Goal: Find specific page/section: Find specific page/section

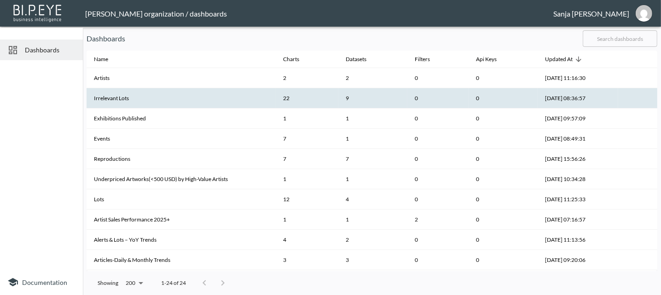
click at [121, 98] on th "Irrelevant Lots" at bounding box center [180, 98] width 189 height 20
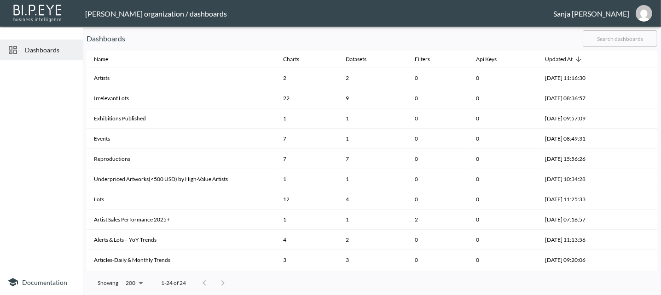
click at [608, 11] on div "[PERSON_NAME]" at bounding box center [591, 13] width 76 height 9
click at [641, 18] on img "sanja@mutualart.com" at bounding box center [643, 13] width 17 height 17
click at [616, 37] on li "Switch Organization" at bounding box center [620, 36] width 79 height 17
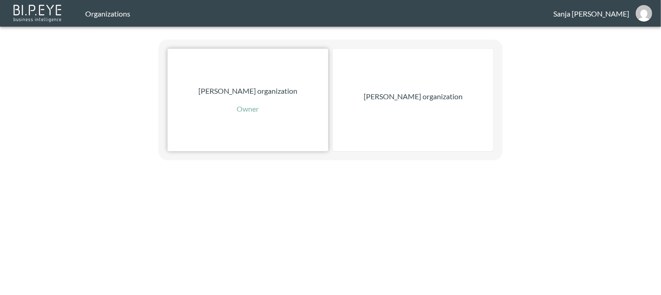
click at [240, 90] on p "[PERSON_NAME] organization" at bounding box center [247, 91] width 99 height 11
click at [413, 98] on p "[PERSON_NAME] organization" at bounding box center [412, 96] width 99 height 11
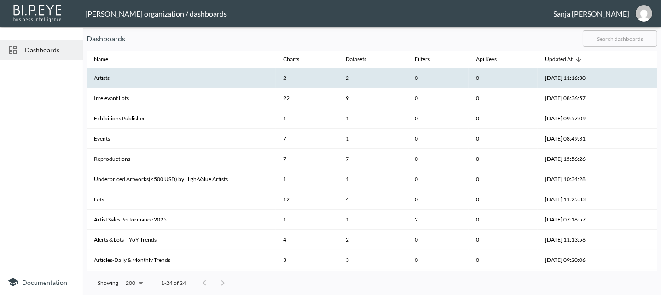
click at [108, 77] on th "Artists" at bounding box center [180, 78] width 189 height 20
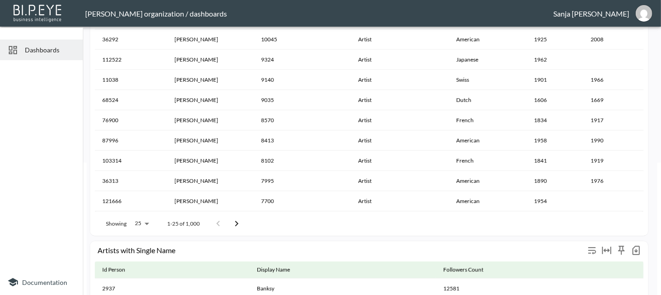
scroll to position [153, 0]
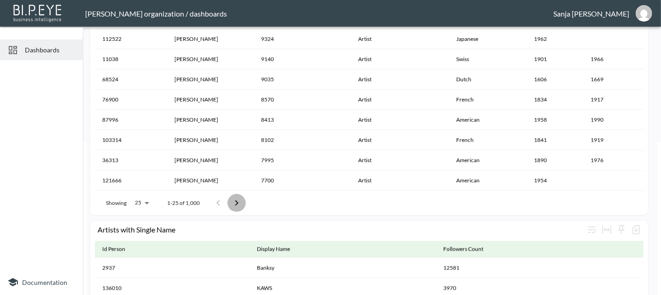
click at [236, 202] on icon "Go to next page" at bounding box center [236, 203] width 11 height 11
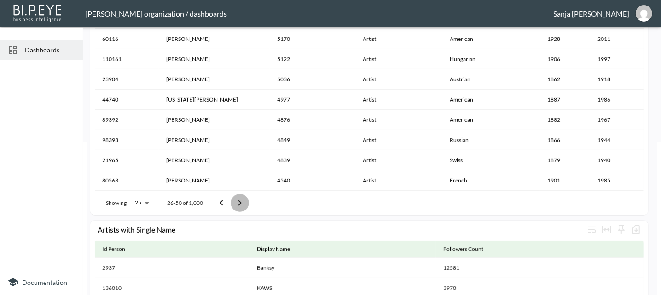
click at [236, 202] on icon "Go to next page" at bounding box center [239, 203] width 11 height 11
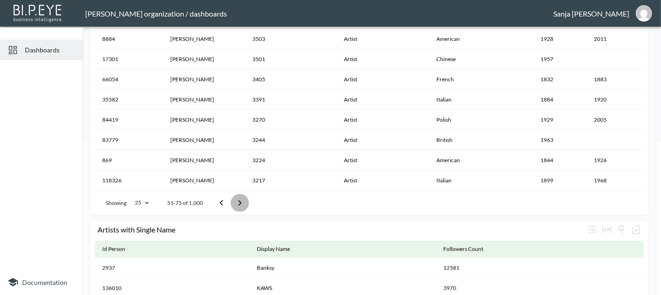
click at [236, 202] on icon "Go to next page" at bounding box center [239, 203] width 11 height 11
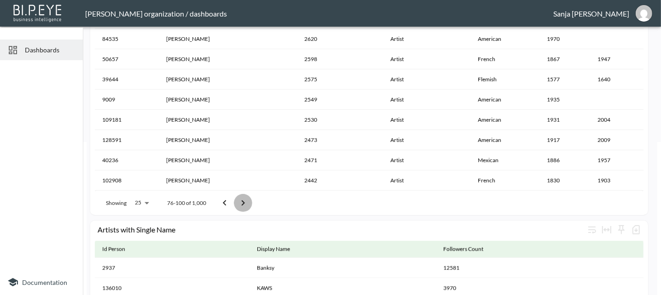
click at [242, 201] on icon "Go to next page" at bounding box center [242, 203] width 11 height 11
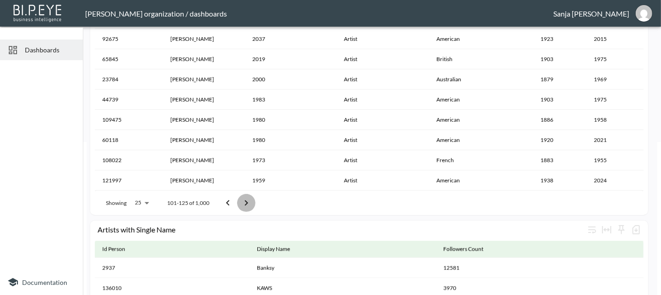
click at [242, 201] on icon "Go to next page" at bounding box center [246, 203] width 11 height 11
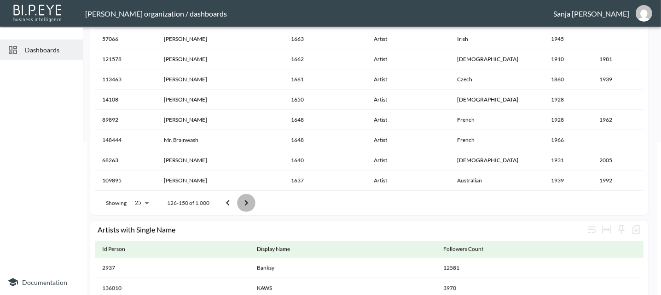
click at [244, 201] on icon "Go to next page" at bounding box center [246, 203] width 11 height 11
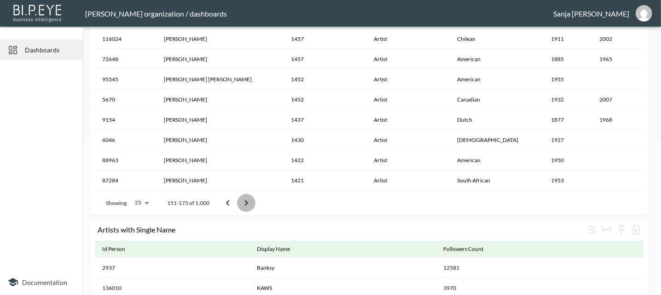
click at [244, 201] on icon "Go to next page" at bounding box center [246, 203] width 11 height 11
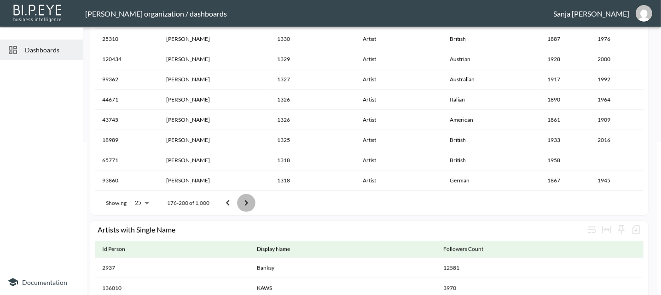
click at [244, 201] on icon "Go to next page" at bounding box center [246, 203] width 11 height 11
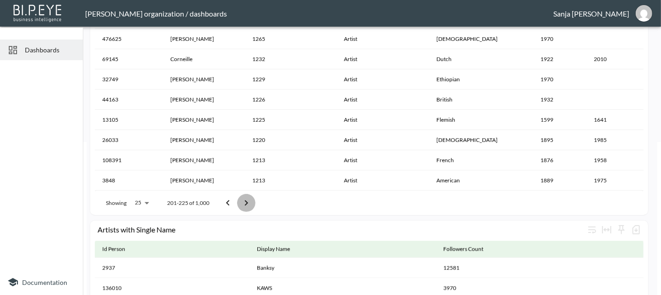
click at [244, 201] on icon "Go to next page" at bounding box center [246, 203] width 11 height 11
click at [244, 200] on icon "Go to next page" at bounding box center [246, 203] width 11 height 11
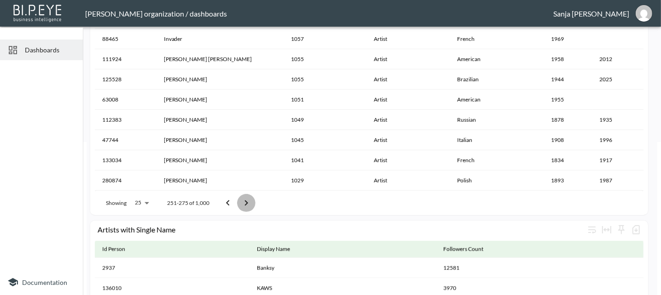
click at [244, 200] on icon "Go to next page" at bounding box center [246, 203] width 11 height 11
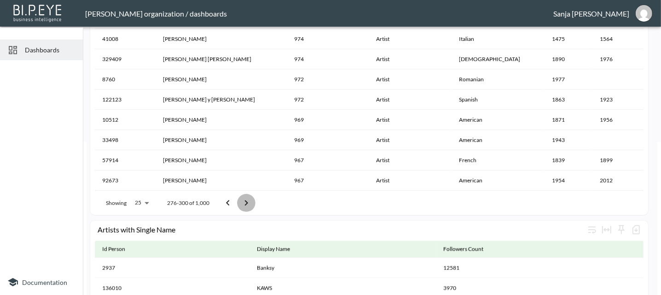
click at [244, 200] on icon "Go to next page" at bounding box center [246, 203] width 11 height 11
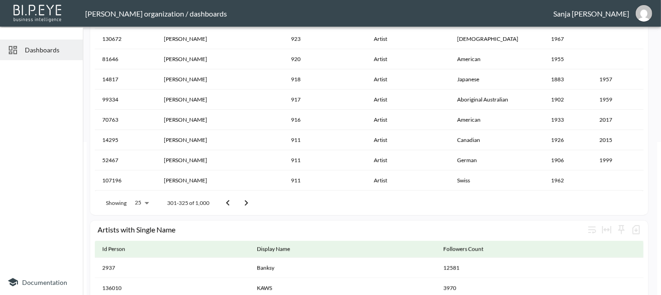
click at [244, 200] on icon "Go to next page" at bounding box center [246, 203] width 11 height 11
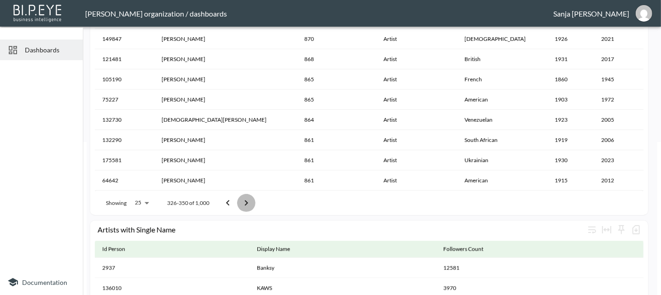
click at [244, 200] on icon "Go to next page" at bounding box center [246, 203] width 11 height 11
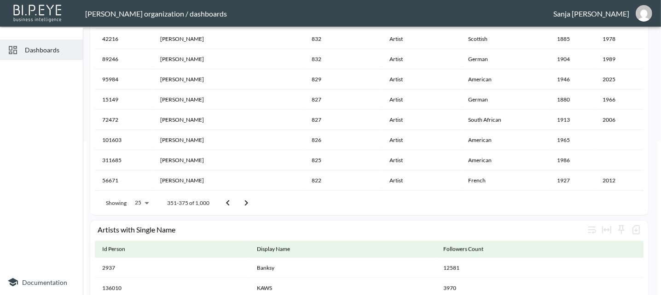
click at [244, 200] on icon "Go to next page" at bounding box center [246, 203] width 11 height 11
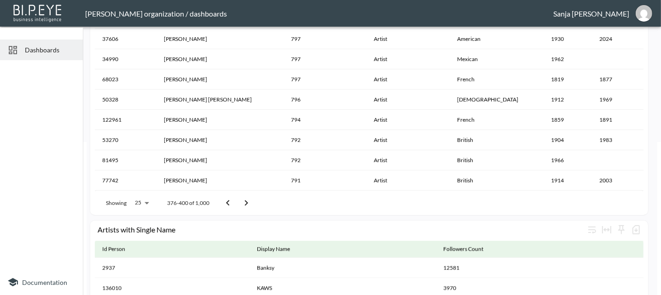
click at [244, 200] on icon "Go to next page" at bounding box center [246, 203] width 11 height 11
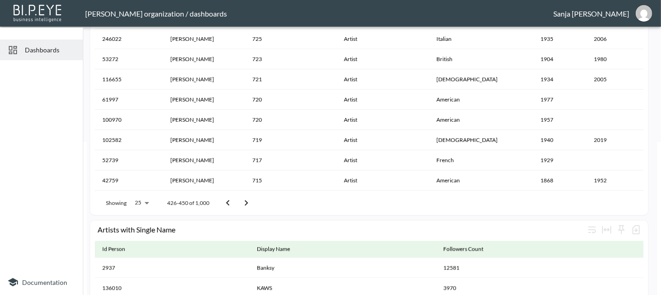
click at [242, 202] on icon "Go to next page" at bounding box center [246, 203] width 11 height 11
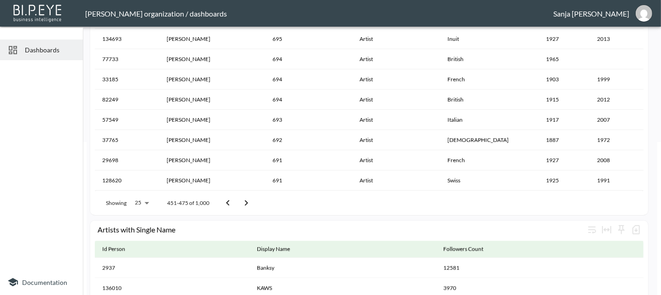
click at [244, 202] on icon "Go to next page" at bounding box center [246, 203] width 11 height 11
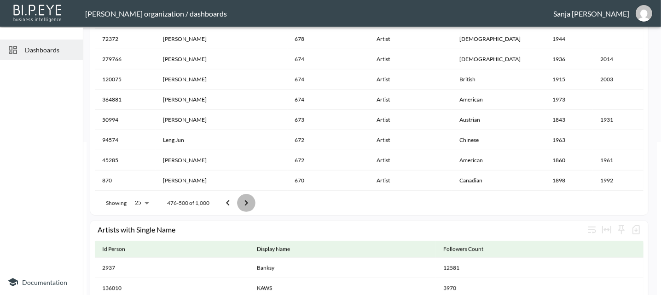
click at [244, 202] on icon "Go to next page" at bounding box center [246, 203] width 11 height 11
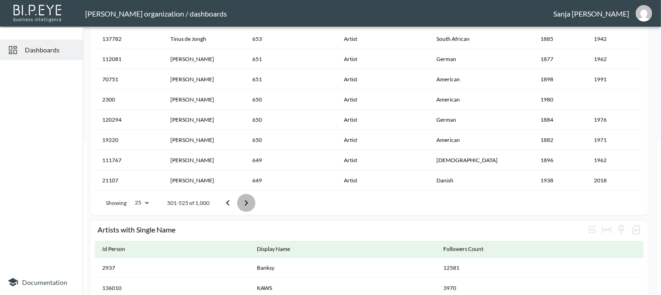
click at [244, 202] on icon "Go to next page" at bounding box center [246, 203] width 11 height 11
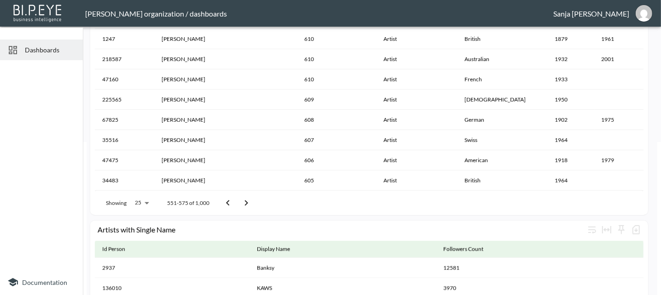
click at [244, 202] on icon "Go to next page" at bounding box center [246, 203] width 11 height 11
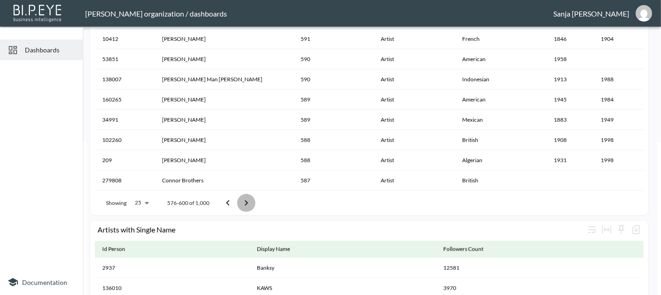
click at [244, 202] on icon "Go to next page" at bounding box center [246, 203] width 11 height 11
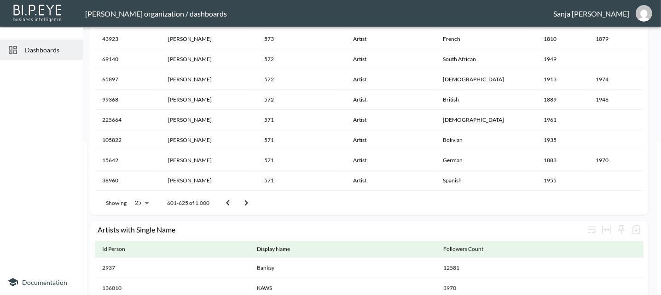
click at [244, 202] on icon "Go to next page" at bounding box center [246, 203] width 11 height 11
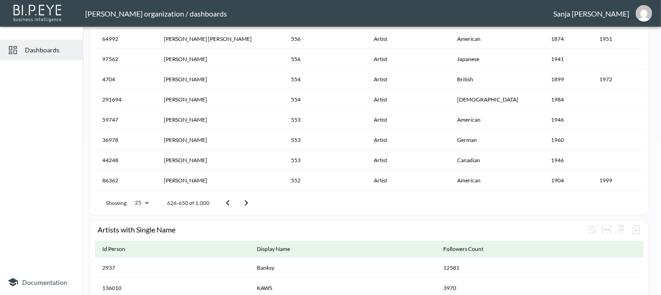
click at [244, 202] on icon "Go to next page" at bounding box center [246, 203] width 11 height 11
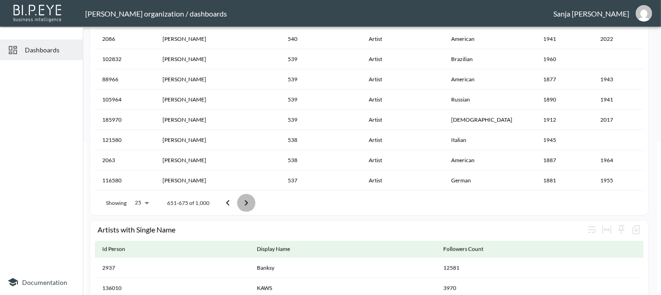
click at [244, 202] on icon "Go to next page" at bounding box center [246, 203] width 11 height 11
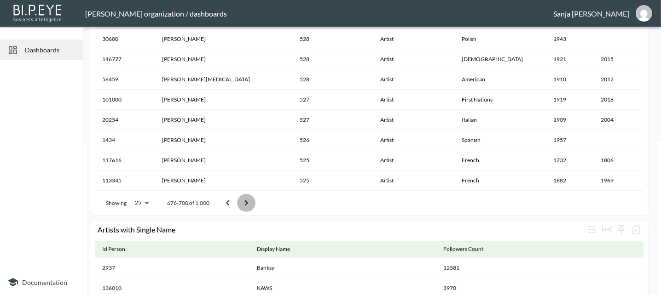
click at [244, 202] on icon "Go to next page" at bounding box center [246, 203] width 11 height 11
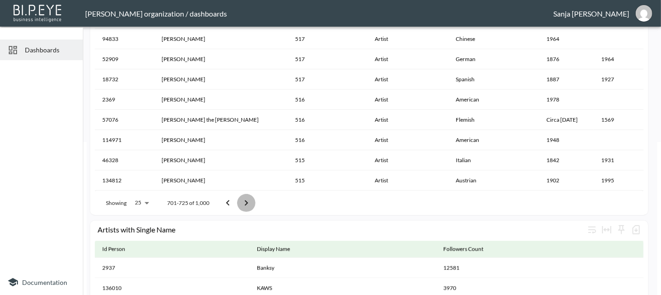
click at [245, 202] on icon "Go to next page" at bounding box center [246, 203] width 11 height 11
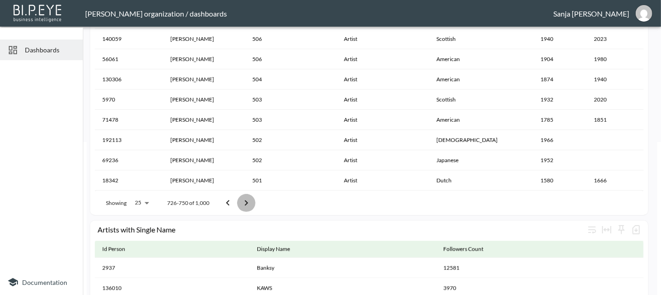
click at [245, 202] on icon "Go to next page" at bounding box center [246, 203] width 11 height 11
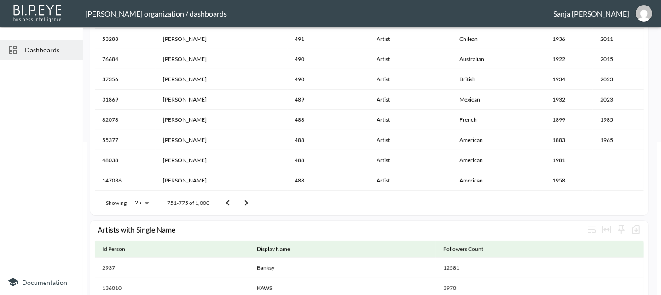
click at [245, 202] on icon "Go to next page" at bounding box center [246, 203] width 11 height 11
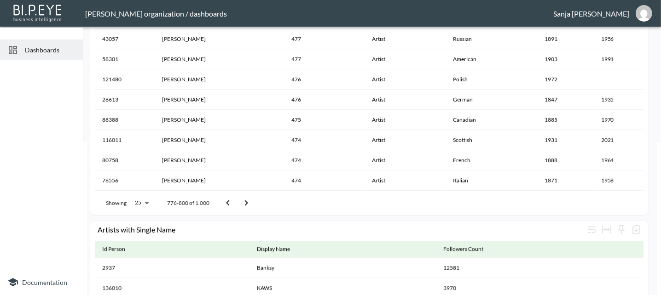
click at [245, 202] on icon "Go to next page" at bounding box center [246, 203] width 11 height 11
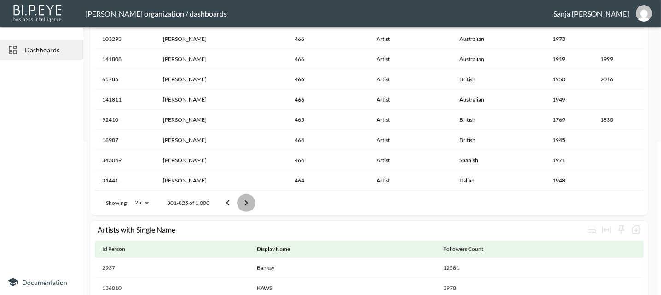
click at [245, 202] on icon "Go to next page" at bounding box center [246, 203] width 11 height 11
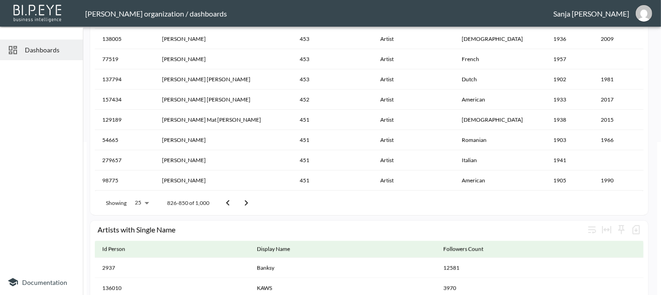
click at [245, 201] on icon "Go to next page" at bounding box center [246, 203] width 3 height 6
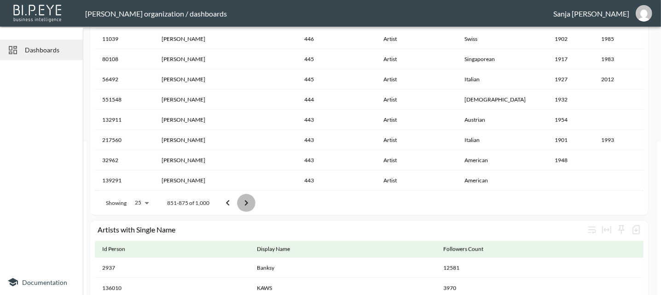
click at [245, 201] on icon "Go to next page" at bounding box center [246, 203] width 3 height 6
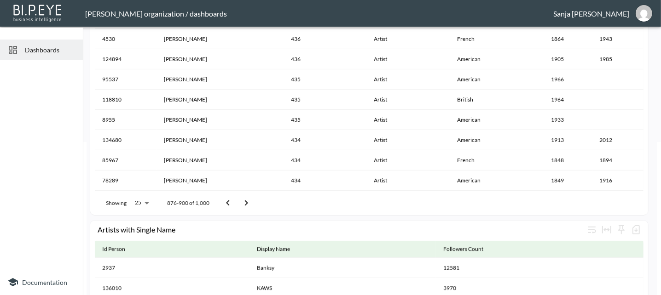
click at [245, 201] on icon "Go to next page" at bounding box center [246, 203] width 3 height 6
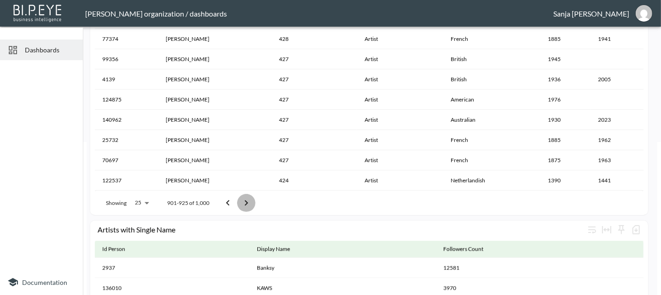
click at [245, 201] on icon "Go to next page" at bounding box center [246, 203] width 3 height 6
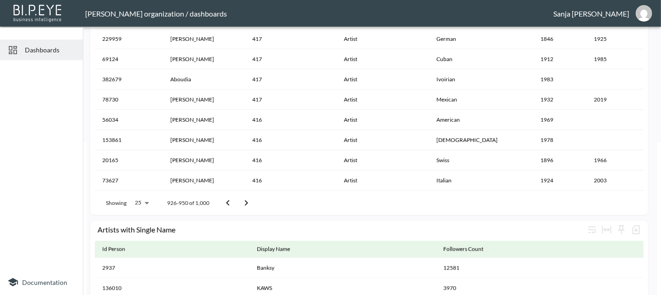
click at [245, 201] on icon "Go to next page" at bounding box center [246, 203] width 3 height 6
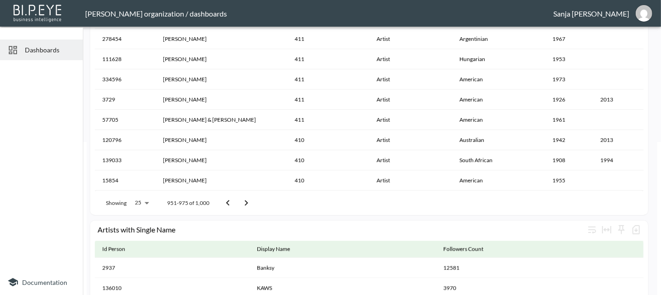
click at [245, 201] on icon "Go to next page" at bounding box center [246, 203] width 3 height 6
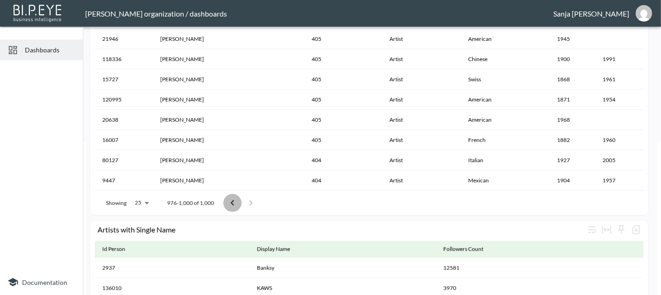
click at [231, 204] on icon "Go to previous page" at bounding box center [232, 203] width 11 height 11
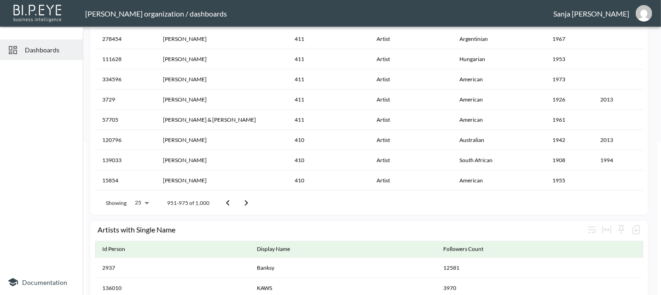
click at [231, 204] on icon "Go to previous page" at bounding box center [227, 203] width 11 height 11
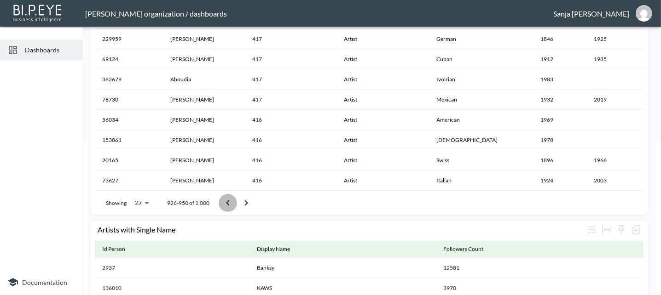
click at [231, 204] on icon "Go to previous page" at bounding box center [227, 203] width 11 height 11
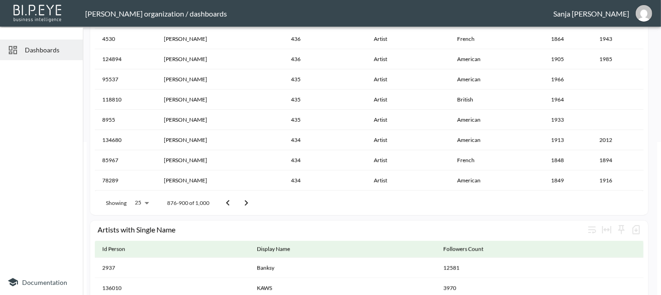
click at [231, 204] on icon "Go to previous page" at bounding box center [227, 203] width 11 height 11
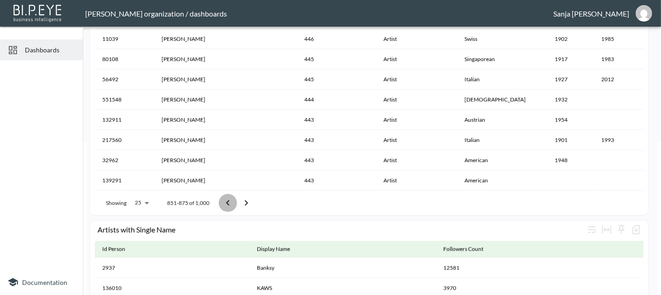
click at [231, 204] on icon "Go to previous page" at bounding box center [227, 203] width 11 height 11
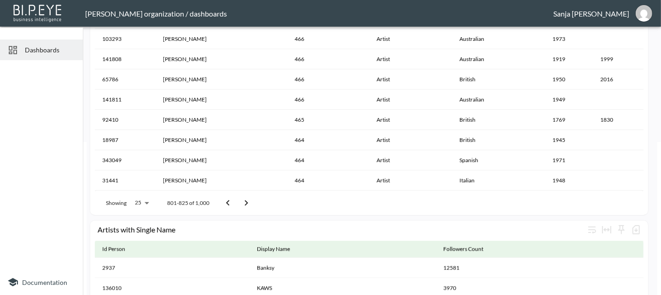
click at [231, 204] on icon "Go to previous page" at bounding box center [227, 203] width 11 height 11
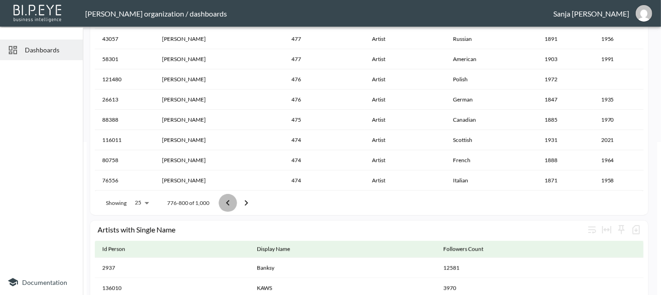
click at [231, 204] on icon "Go to previous page" at bounding box center [227, 203] width 11 height 11
click at [231, 203] on icon "Go to previous page" at bounding box center [227, 203] width 11 height 11
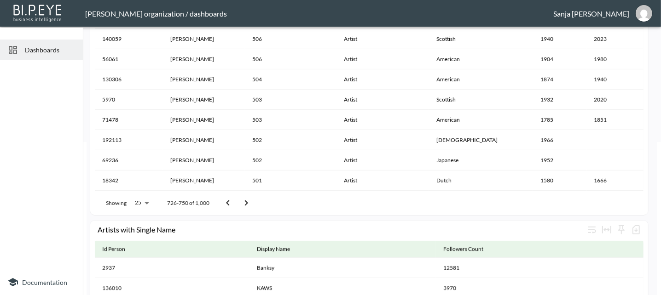
click at [231, 203] on icon "Go to previous page" at bounding box center [227, 203] width 11 height 11
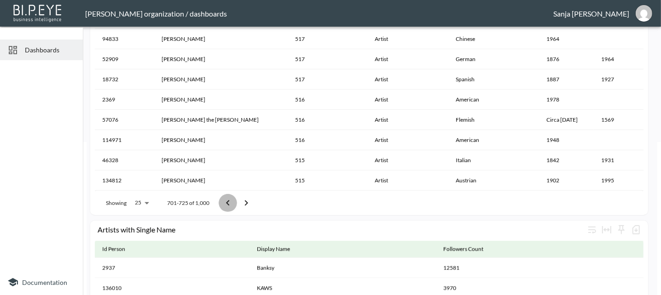
click at [231, 203] on icon "Go to previous page" at bounding box center [227, 203] width 11 height 11
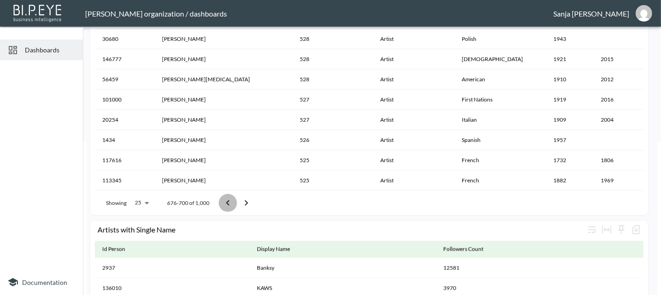
click at [231, 203] on icon "Go to previous page" at bounding box center [227, 203] width 11 height 11
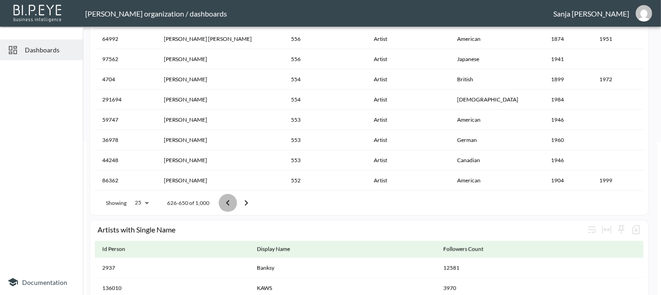
click at [231, 202] on icon "Go to previous page" at bounding box center [227, 203] width 11 height 11
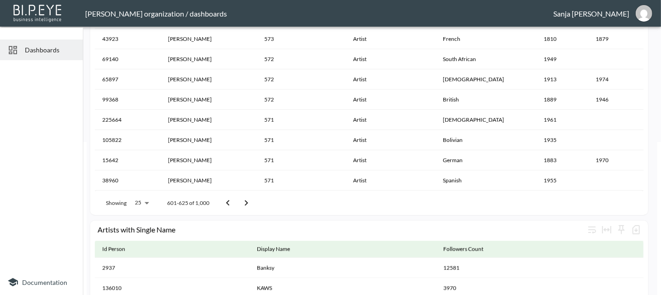
click at [231, 202] on icon "Go to previous page" at bounding box center [227, 203] width 11 height 11
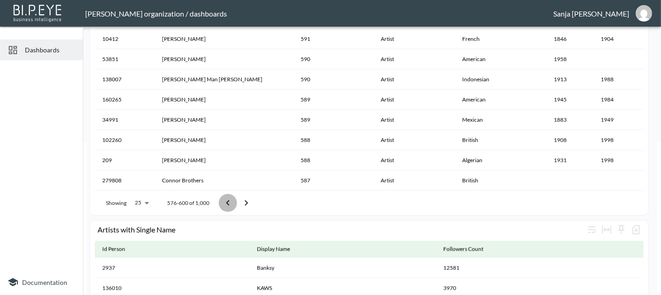
click at [231, 202] on icon "Go to previous page" at bounding box center [227, 203] width 11 height 11
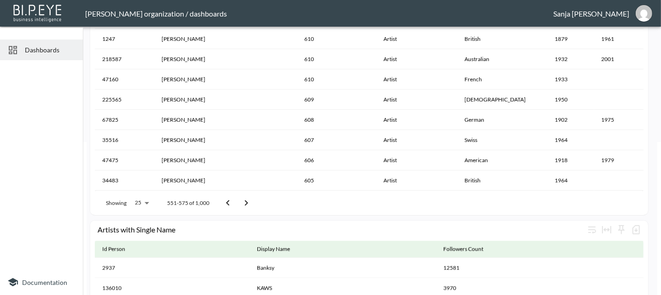
click at [231, 202] on icon "Go to previous page" at bounding box center [227, 203] width 11 height 11
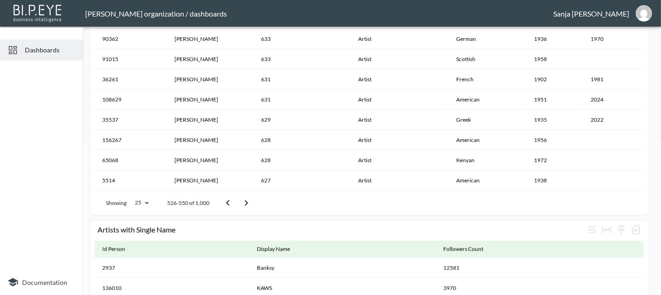
click at [231, 202] on icon "Go to previous page" at bounding box center [227, 203] width 11 height 11
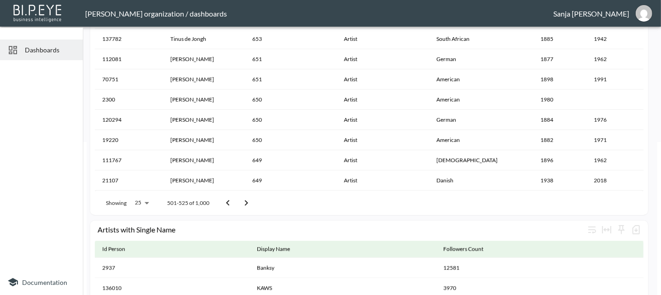
click at [231, 202] on icon "Go to previous page" at bounding box center [227, 203] width 11 height 11
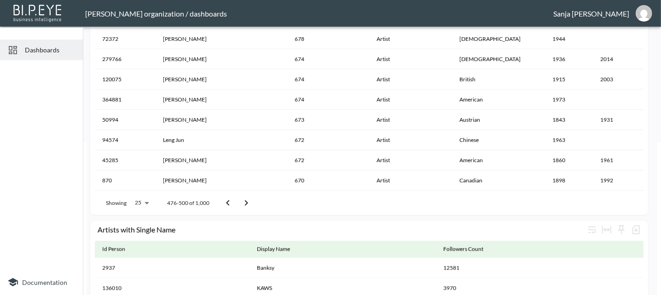
click at [231, 202] on icon "Go to previous page" at bounding box center [227, 203] width 11 height 11
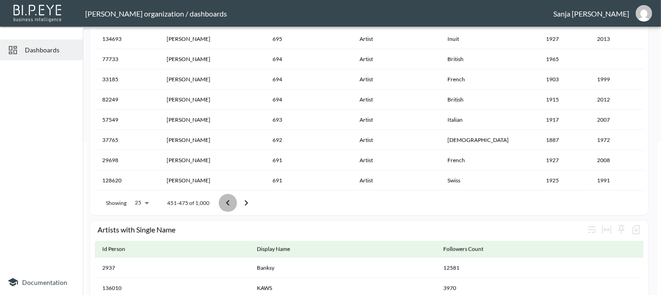
click at [231, 202] on icon "Go to previous page" at bounding box center [227, 203] width 11 height 11
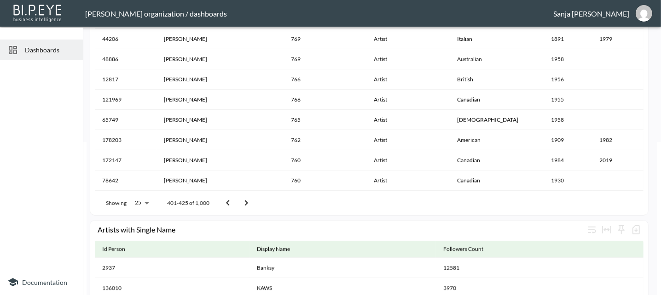
click at [231, 202] on icon "Go to previous page" at bounding box center [227, 203] width 11 height 11
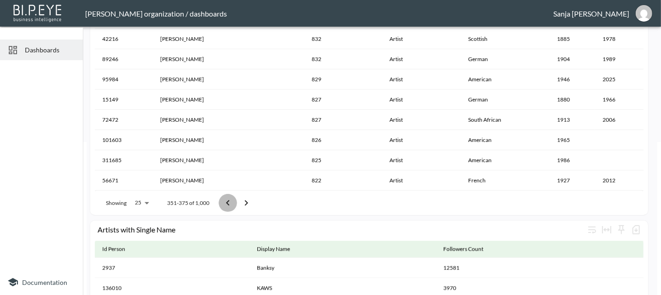
click at [231, 202] on icon "Go to previous page" at bounding box center [227, 203] width 11 height 11
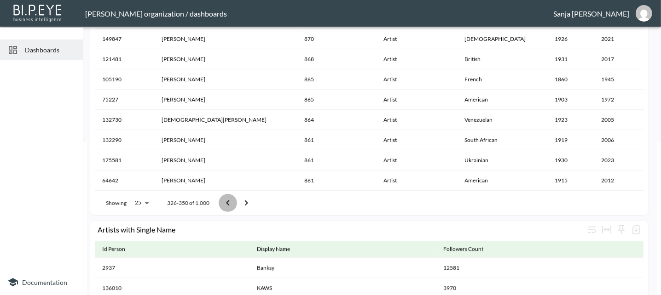
click at [231, 202] on icon "Go to previous page" at bounding box center [227, 203] width 11 height 11
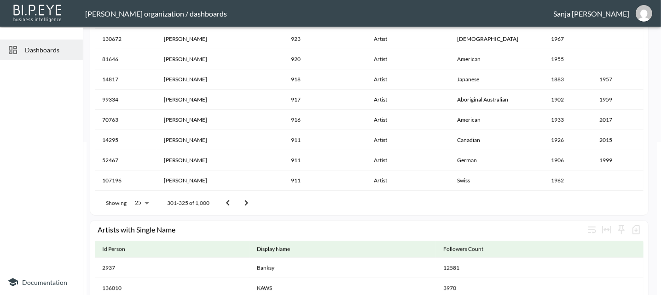
click at [231, 202] on icon "Go to previous page" at bounding box center [227, 203] width 11 height 11
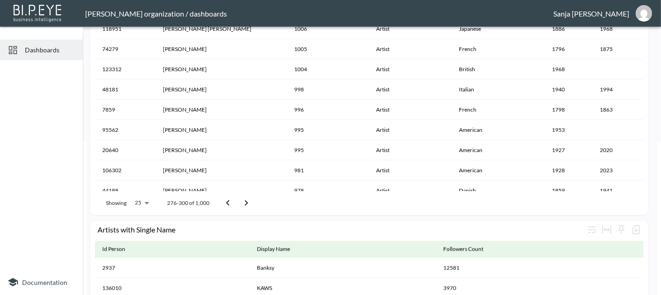
scroll to position [0, 0]
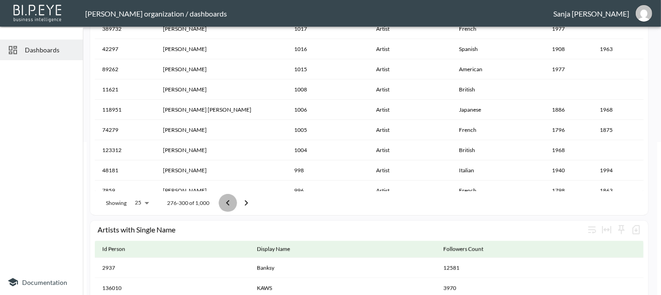
click at [227, 205] on icon "Go to previous page" at bounding box center [227, 203] width 11 height 11
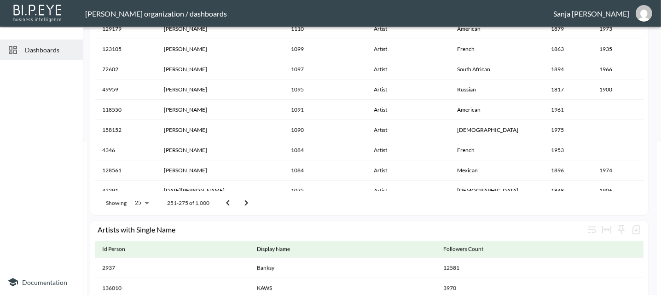
click at [225, 203] on icon "Go to previous page" at bounding box center [227, 203] width 11 height 11
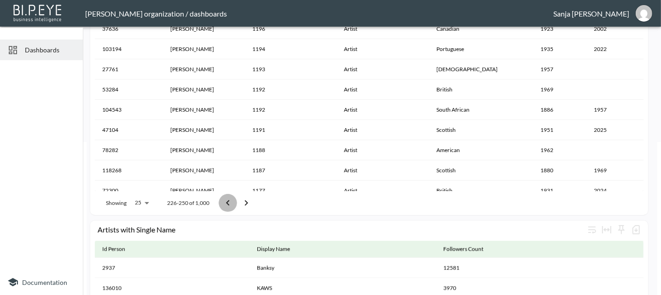
click at [225, 203] on icon "Go to previous page" at bounding box center [227, 203] width 11 height 11
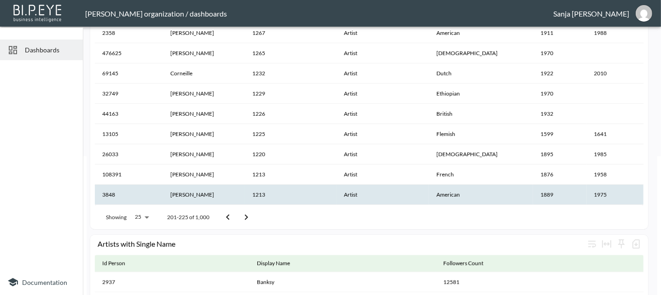
scroll to position [153, 0]
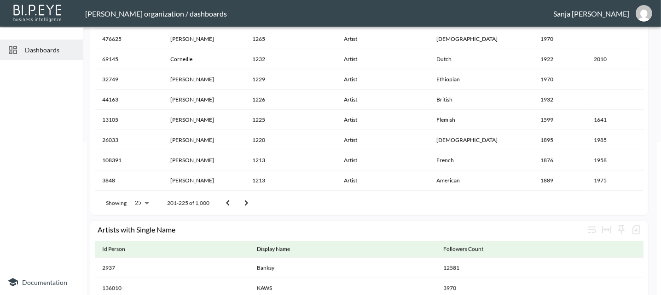
click at [224, 204] on icon "Go to previous page" at bounding box center [227, 203] width 11 height 11
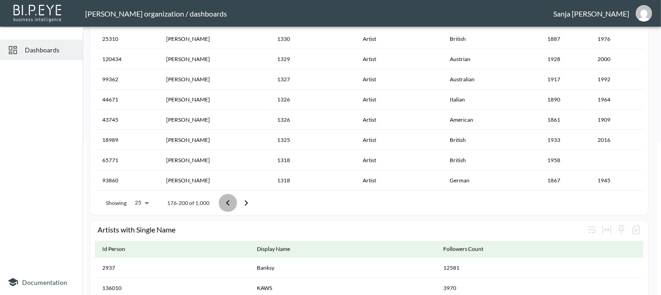
click at [224, 204] on icon "Go to previous page" at bounding box center [227, 203] width 11 height 11
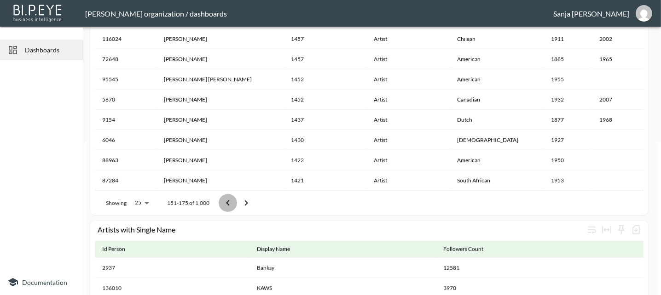
click at [229, 201] on icon "Go to previous page" at bounding box center [227, 203] width 11 height 11
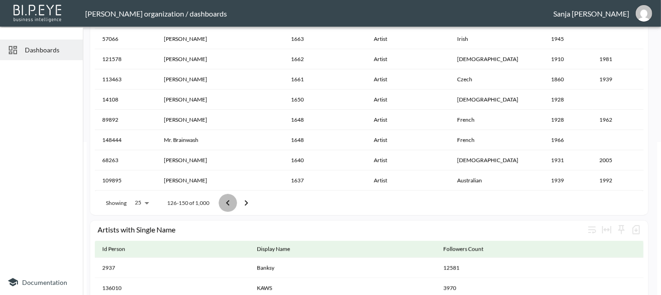
click at [229, 201] on icon "Go to previous page" at bounding box center [227, 203] width 11 height 11
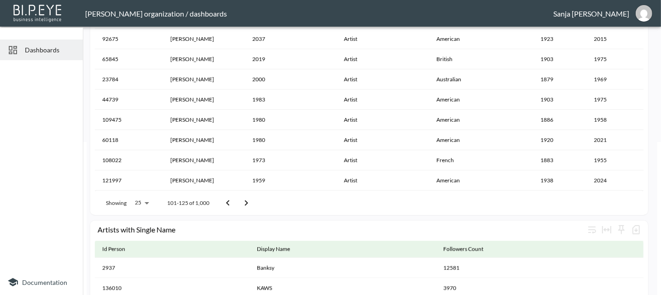
click at [229, 201] on icon "Go to previous page" at bounding box center [227, 203] width 11 height 11
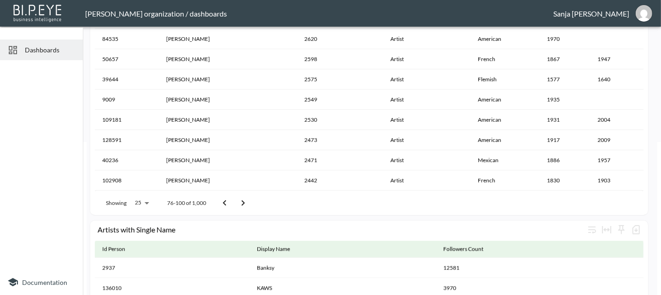
click at [221, 203] on icon "Go to previous page" at bounding box center [224, 203] width 11 height 11
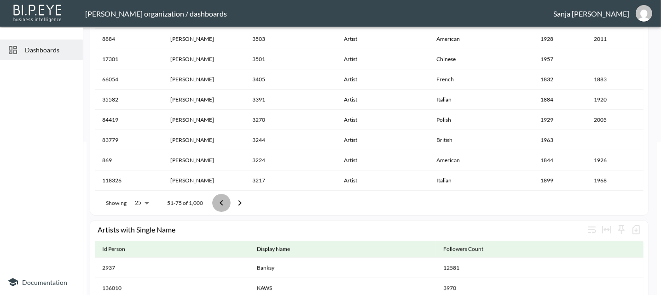
click at [221, 203] on icon "Go to previous page" at bounding box center [221, 203] width 11 height 11
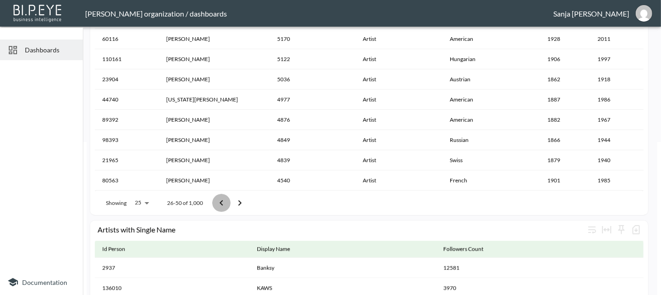
click at [221, 203] on icon "Go to previous page" at bounding box center [221, 203] width 11 height 11
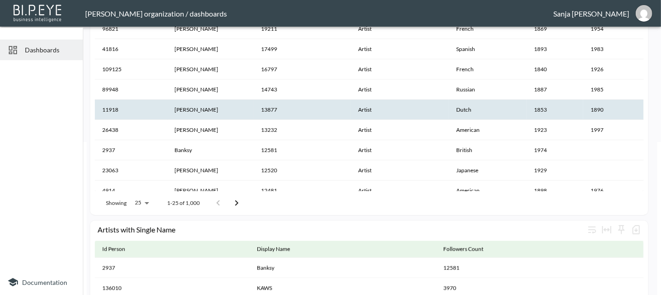
scroll to position [0, 0]
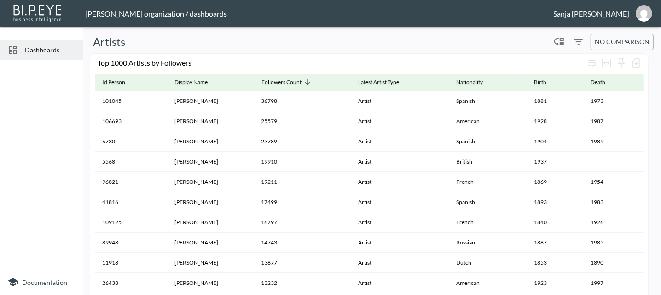
click at [90, 187] on div "Top 1000 Artists by Followers Id Person Display Name Followers Count Latest Art…" at bounding box center [369, 211] width 558 height 315
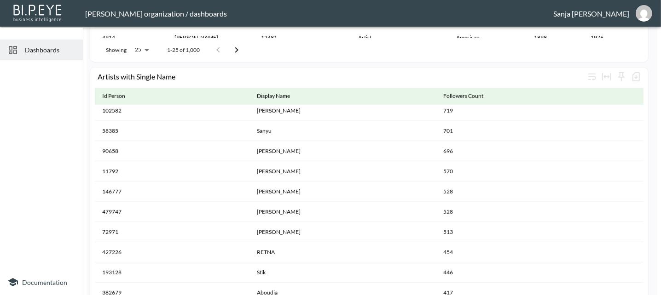
scroll to position [405, 0]
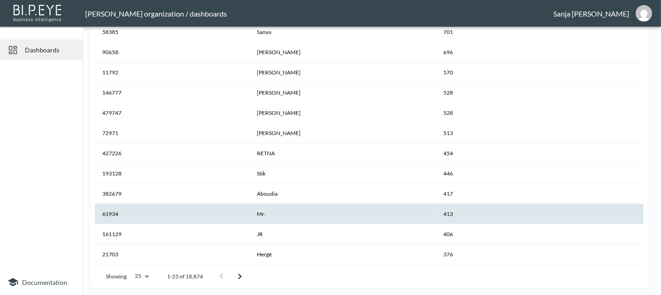
click at [260, 215] on th "Mr." at bounding box center [342, 214] width 186 height 20
click at [239, 276] on icon "Go to next page" at bounding box center [239, 276] width 11 height 11
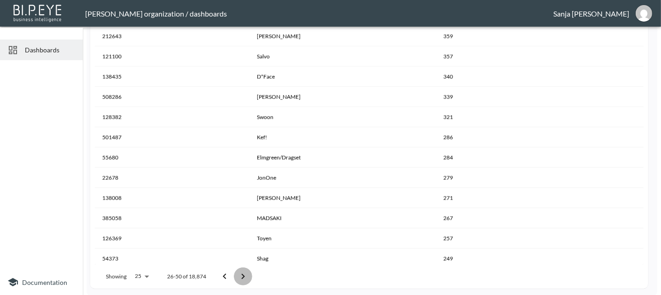
click at [242, 278] on icon "Go to next page" at bounding box center [243, 277] width 3 height 6
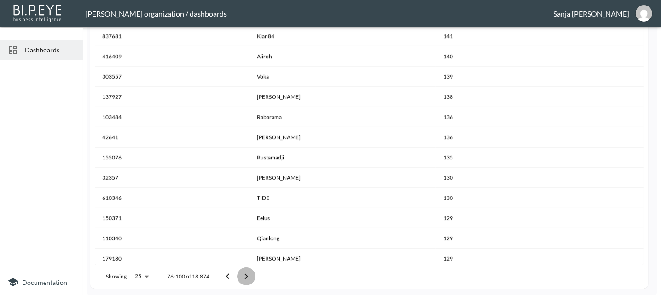
click at [241, 278] on icon "Go to next page" at bounding box center [246, 276] width 11 height 11
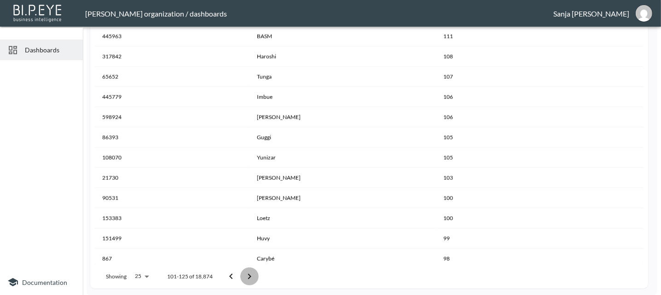
click at [242, 277] on button "Go to next page" at bounding box center [249, 277] width 18 height 18
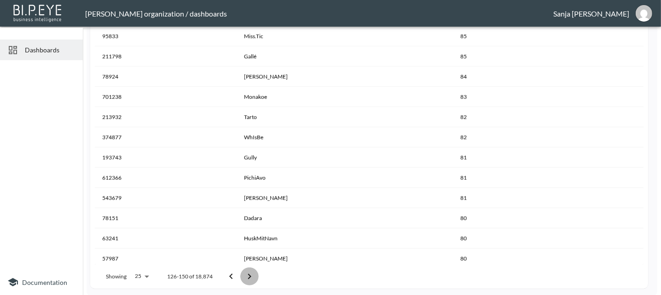
click at [242, 277] on button "Go to next page" at bounding box center [249, 277] width 18 height 18
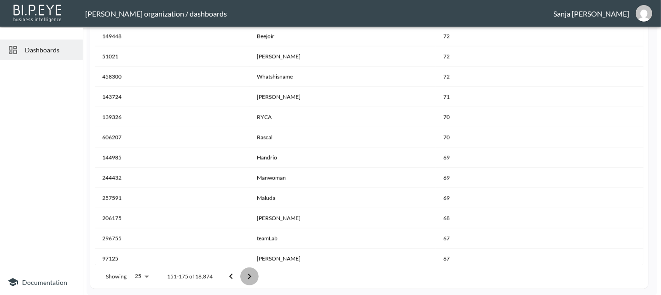
click at [242, 277] on button "Go to next page" at bounding box center [249, 277] width 18 height 18
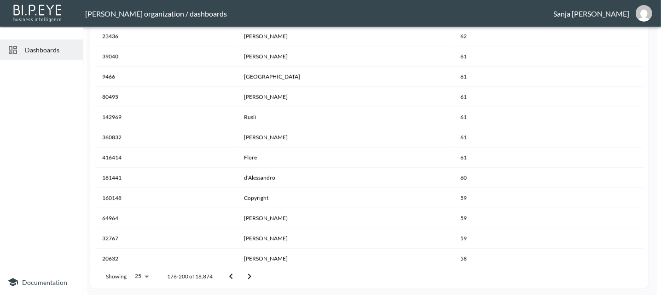
click at [242, 277] on button "Go to next page" at bounding box center [249, 277] width 18 height 18
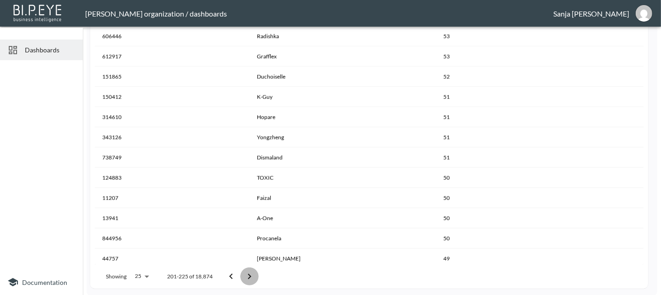
click at [242, 277] on button "Go to next page" at bounding box center [249, 277] width 18 height 18
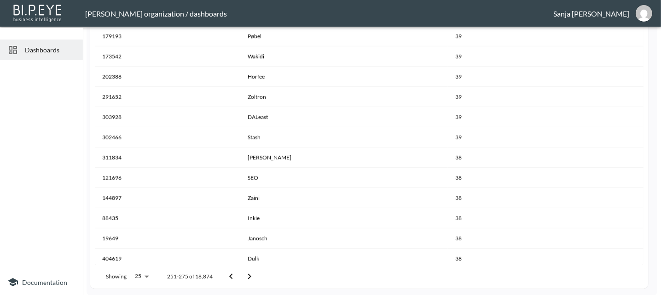
click at [242, 277] on button "Go to next page" at bounding box center [249, 277] width 18 height 18
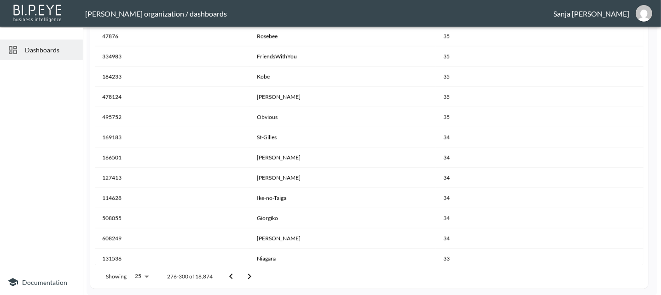
click at [242, 277] on button "Go to next page" at bounding box center [249, 277] width 18 height 18
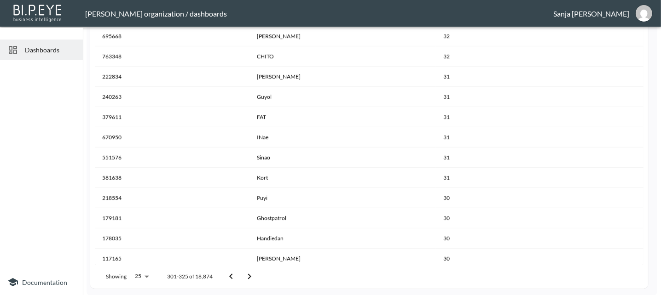
click at [242, 277] on button "Go to next page" at bounding box center [249, 277] width 18 height 18
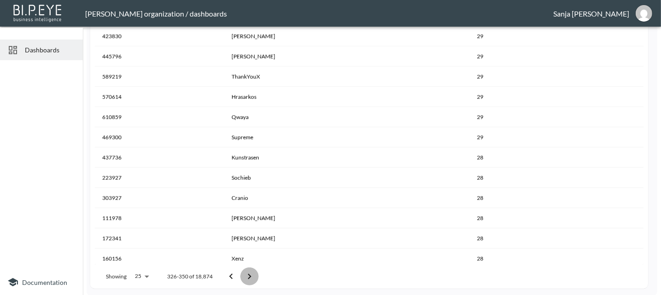
click at [242, 277] on button "Go to next page" at bounding box center [249, 277] width 18 height 18
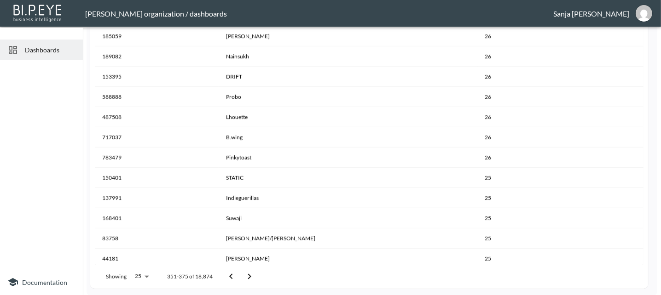
click at [242, 277] on button "Go to next page" at bounding box center [249, 277] width 18 height 18
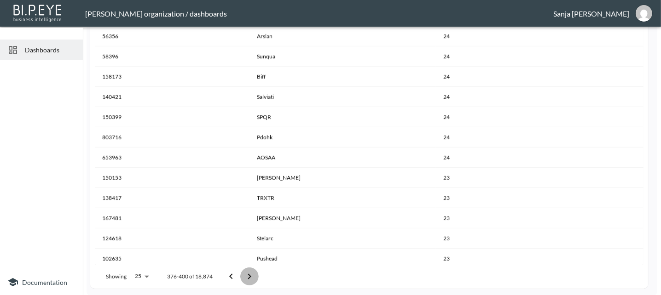
click at [242, 277] on button "Go to next page" at bounding box center [249, 277] width 18 height 18
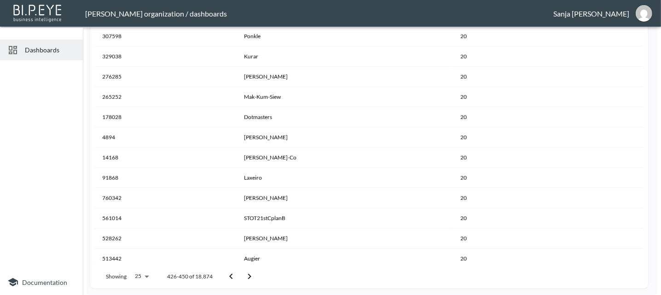
click at [242, 277] on button "Go to next page" at bounding box center [249, 277] width 18 height 18
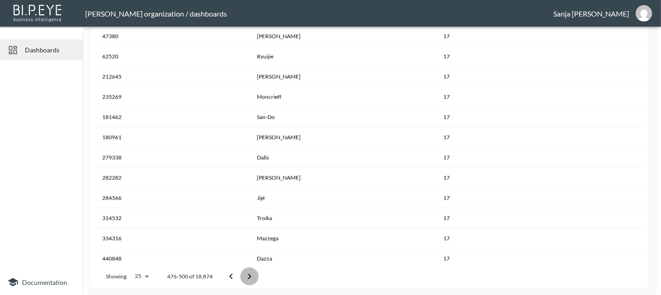
click at [242, 277] on button "Go to next page" at bounding box center [249, 277] width 18 height 18
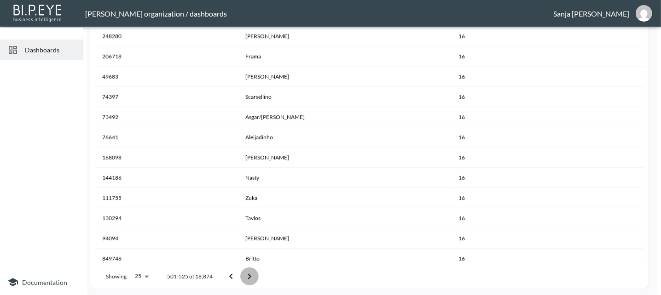
click at [242, 277] on button "Go to next page" at bounding box center [249, 277] width 18 height 18
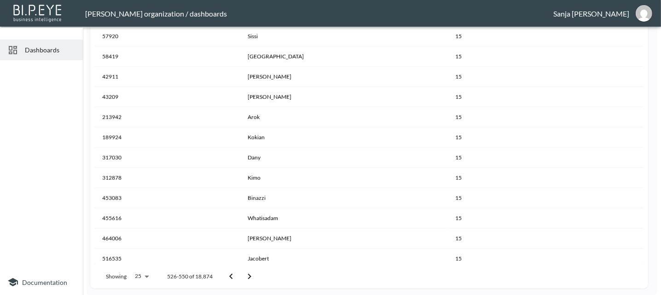
click at [242, 277] on button "Go to next page" at bounding box center [249, 277] width 18 height 18
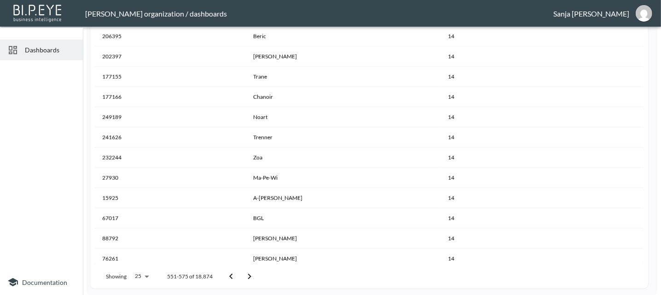
click at [242, 277] on button "Go to next page" at bounding box center [249, 277] width 18 height 18
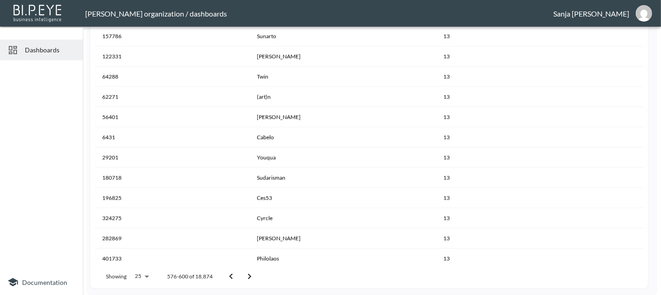
click at [242, 277] on button "Go to next page" at bounding box center [249, 277] width 18 height 18
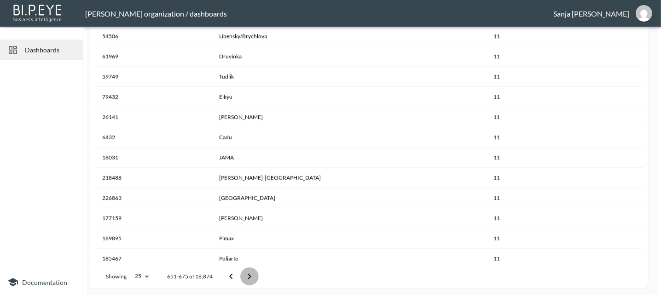
click at [248, 278] on icon "Go to next page" at bounding box center [249, 277] width 3 height 6
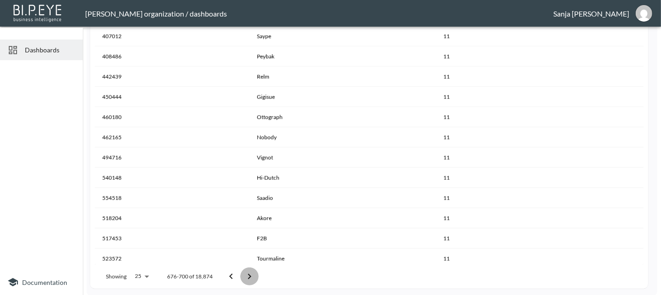
click at [248, 278] on icon "Go to next page" at bounding box center [249, 277] width 3 height 6
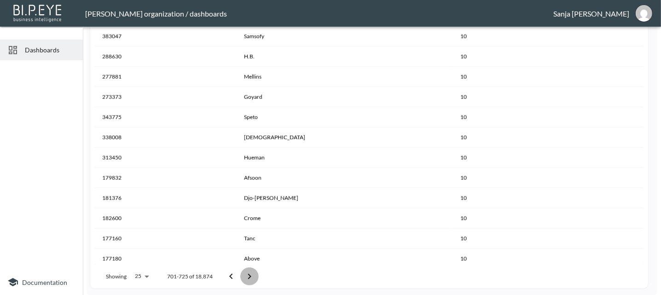
click at [248, 278] on icon "Go to next page" at bounding box center [249, 277] width 3 height 6
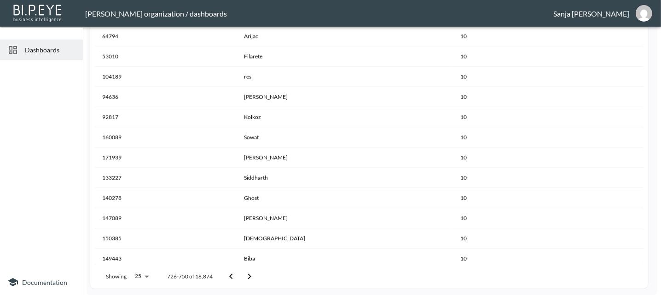
click at [248, 278] on icon "Go to next page" at bounding box center [249, 277] width 3 height 6
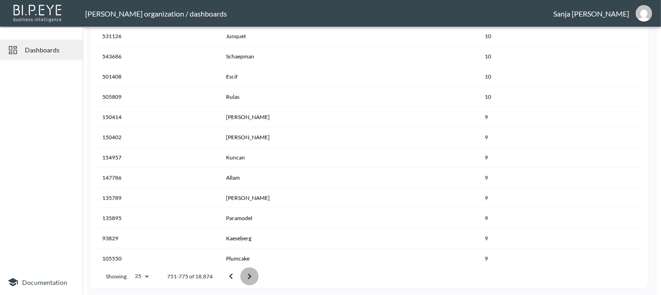
click at [248, 278] on icon "Go to next page" at bounding box center [249, 277] width 3 height 6
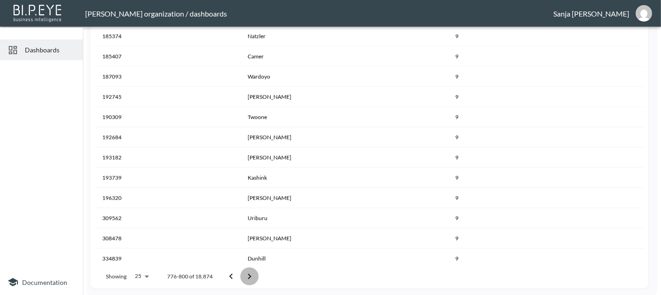
click at [248, 278] on icon "Go to next page" at bounding box center [249, 277] width 3 height 6
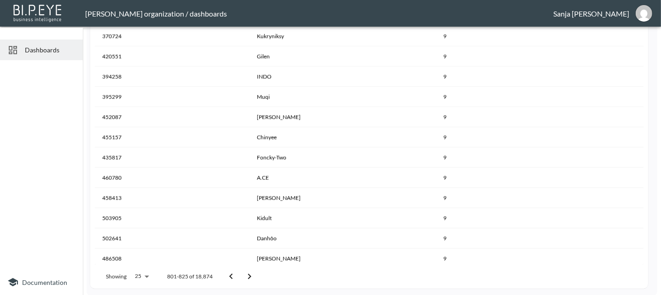
click at [248, 278] on icon "Go to next page" at bounding box center [249, 277] width 3 height 6
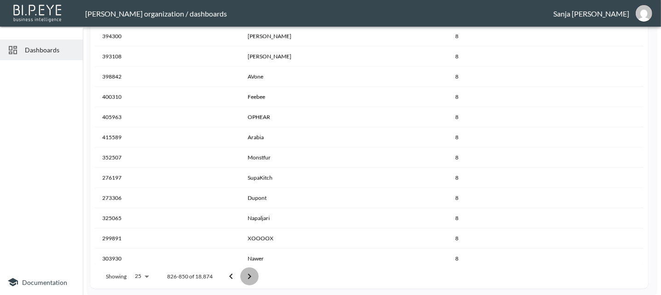
click at [248, 278] on icon "Go to next page" at bounding box center [249, 277] width 3 height 6
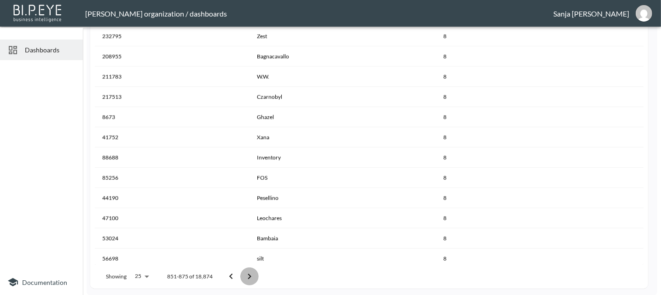
click at [248, 278] on icon "Go to next page" at bounding box center [249, 277] width 3 height 6
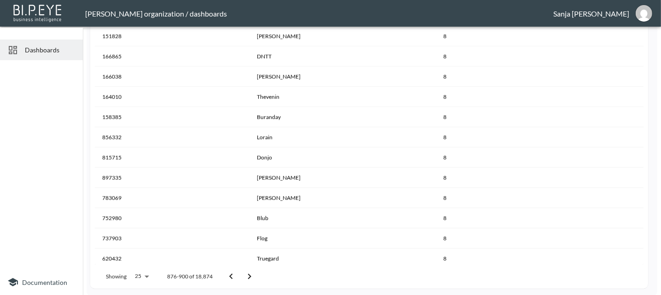
click at [248, 278] on icon "Go to next page" at bounding box center [249, 277] width 3 height 6
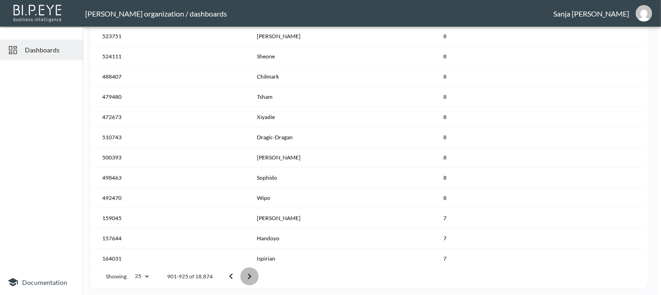
click at [248, 278] on icon "Go to next page" at bounding box center [249, 277] width 3 height 6
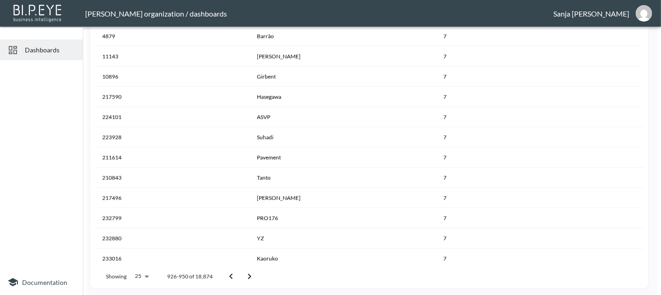
click at [247, 282] on button "Go to next page" at bounding box center [249, 277] width 18 height 18
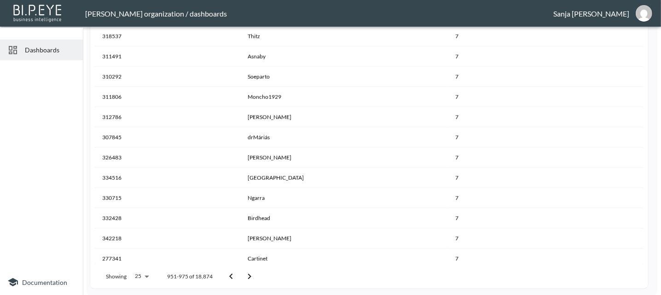
click at [252, 275] on icon "Go to next page" at bounding box center [249, 276] width 11 height 11
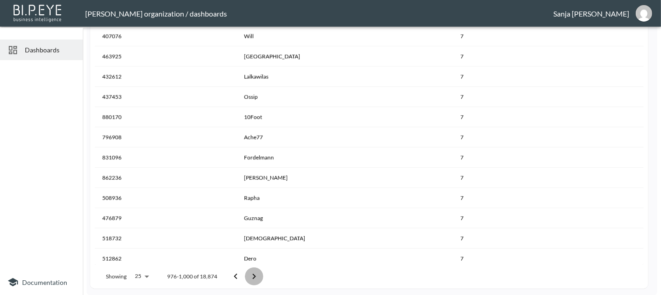
click at [252, 275] on icon "Go to next page" at bounding box center [253, 276] width 11 height 11
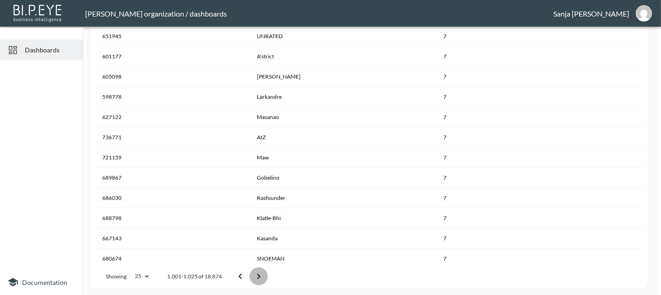
click at [251, 275] on button "Go to next page" at bounding box center [258, 277] width 18 height 18
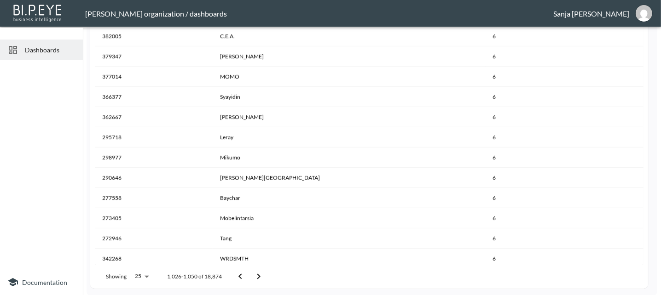
click at [251, 275] on button "Go to next page" at bounding box center [258, 277] width 18 height 18
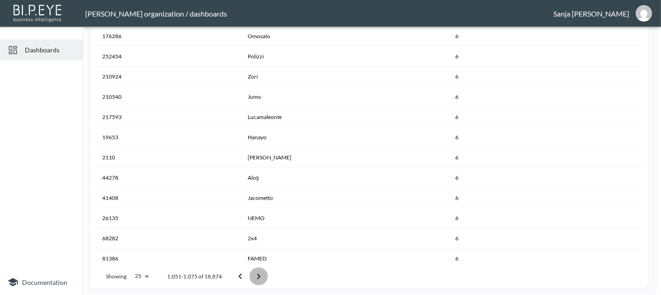
click at [251, 275] on button "Go to next page" at bounding box center [258, 277] width 18 height 18
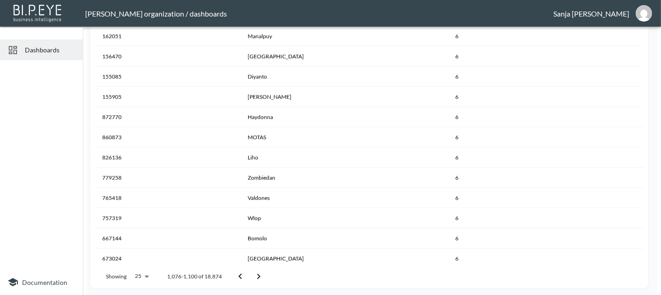
click at [236, 277] on icon "Go to previous page" at bounding box center [240, 276] width 11 height 11
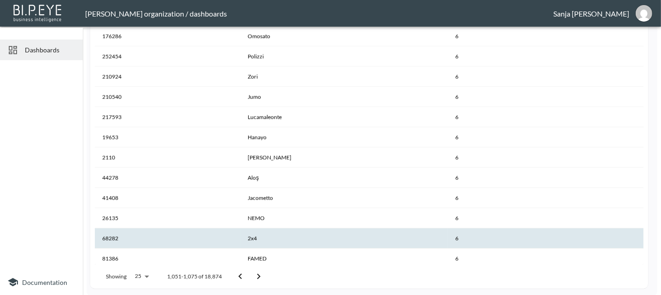
click at [258, 241] on th "2x4" at bounding box center [343, 239] width 207 height 20
click at [259, 276] on icon "Go to next page" at bounding box center [258, 277] width 3 height 6
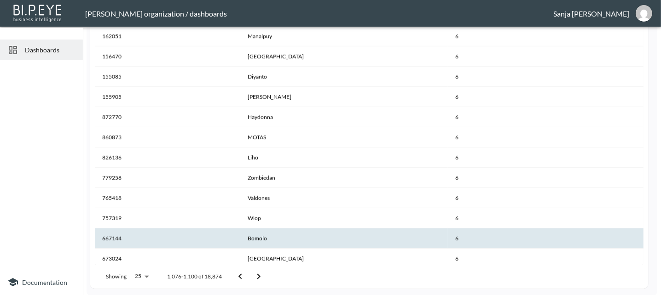
click at [258, 276] on icon "Go to next page" at bounding box center [258, 277] width 3 height 6
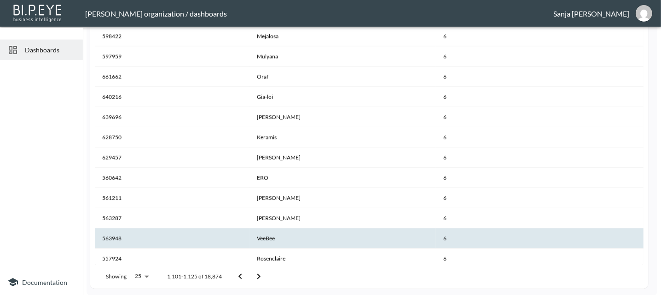
click at [258, 276] on icon "Go to next page" at bounding box center [258, 277] width 3 height 6
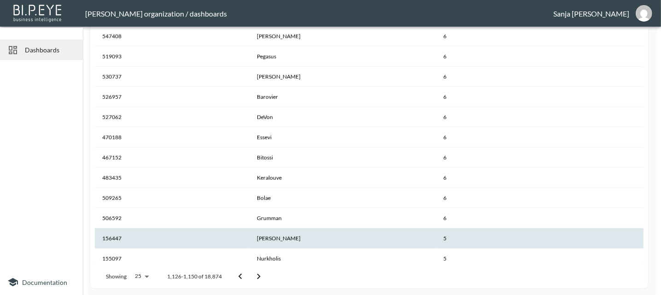
click at [258, 276] on icon "Go to next page" at bounding box center [258, 277] width 3 height 6
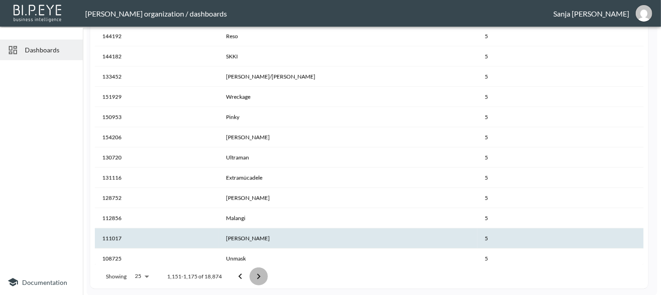
click at [258, 275] on icon "Go to next page" at bounding box center [258, 277] width 3 height 6
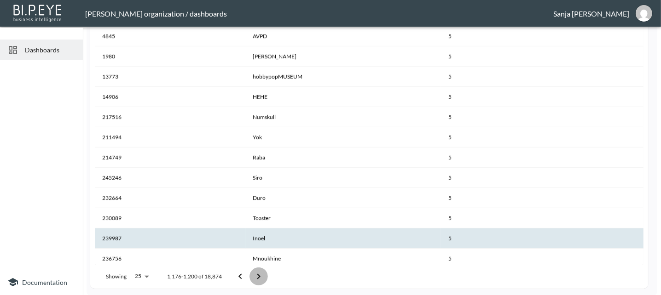
click at [258, 275] on icon "Go to next page" at bounding box center [258, 277] width 3 height 6
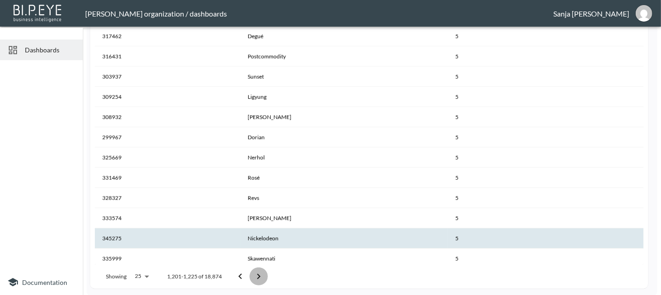
click at [258, 274] on icon "Go to next page" at bounding box center [258, 277] width 3 height 6
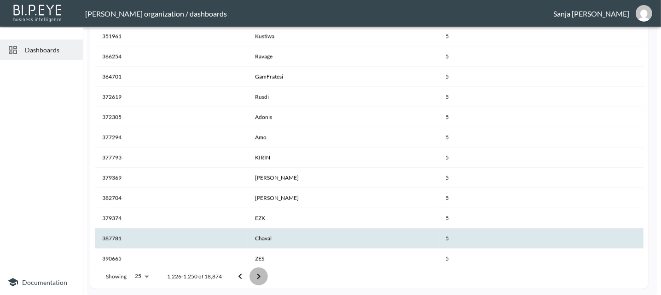
click at [258, 274] on icon "Go to next page" at bounding box center [258, 277] width 3 height 6
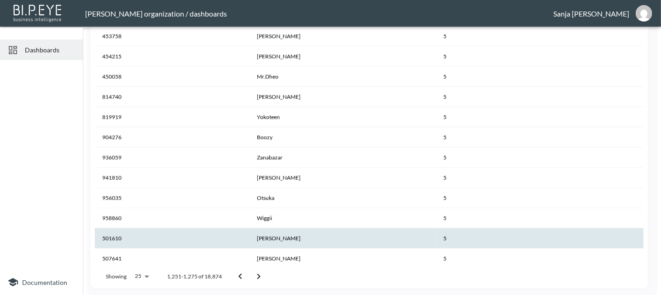
click at [258, 274] on icon "Go to next page" at bounding box center [258, 277] width 3 height 6
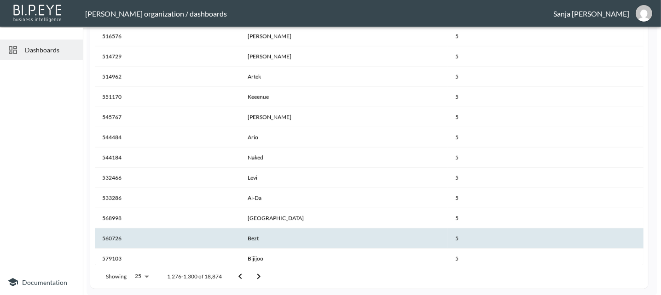
click at [258, 274] on icon "Go to next page" at bounding box center [258, 277] width 3 height 6
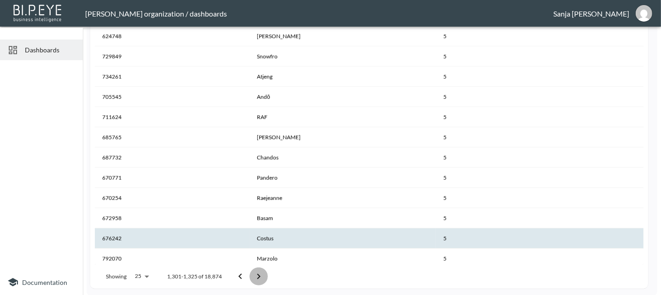
click at [258, 274] on icon "Go to next page" at bounding box center [258, 277] width 3 height 6
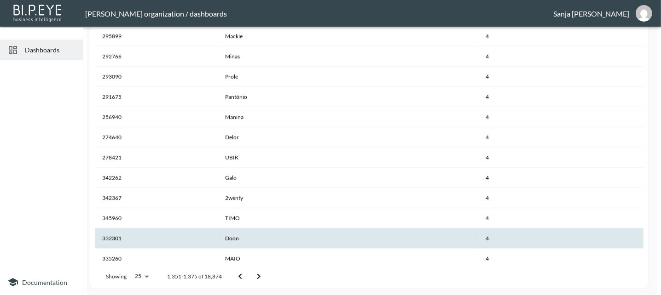
click at [258, 274] on icon "Go to next page" at bounding box center [258, 277] width 3 height 6
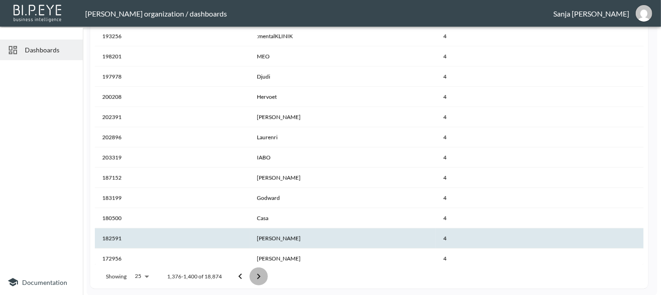
click at [258, 274] on icon "Go to next page" at bounding box center [258, 277] width 3 height 6
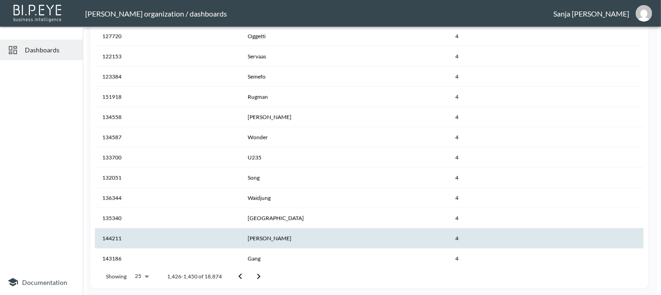
click at [258, 274] on icon "Go to next page" at bounding box center [258, 277] width 3 height 6
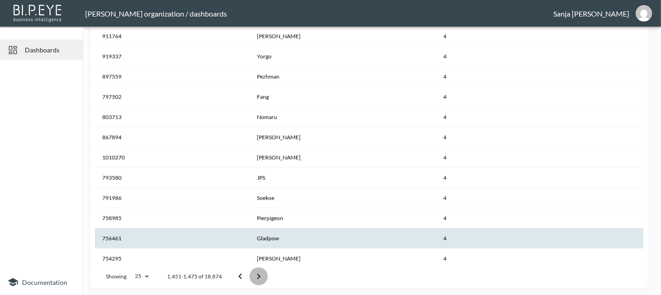
click at [258, 274] on icon "Go to next page" at bounding box center [258, 277] width 3 height 6
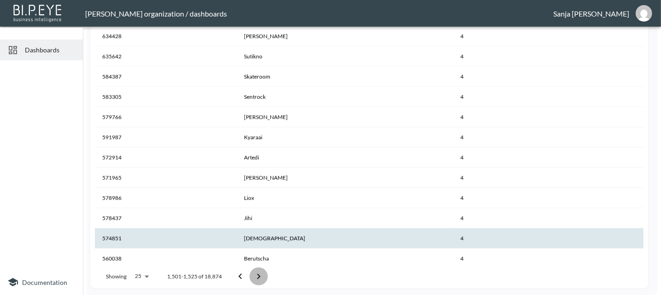
click at [258, 274] on icon "Go to next page" at bounding box center [258, 276] width 11 height 11
click at [258, 273] on icon "Go to next page" at bounding box center [258, 276] width 11 height 11
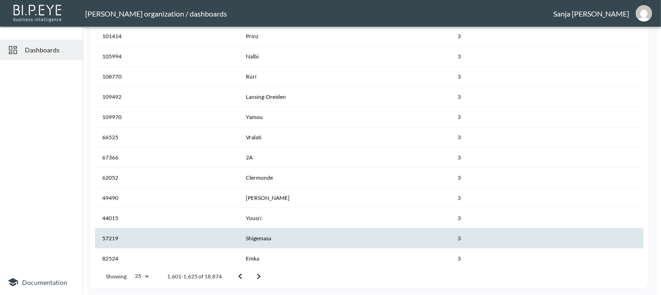
click at [258, 273] on icon "Go to next page" at bounding box center [258, 276] width 11 height 11
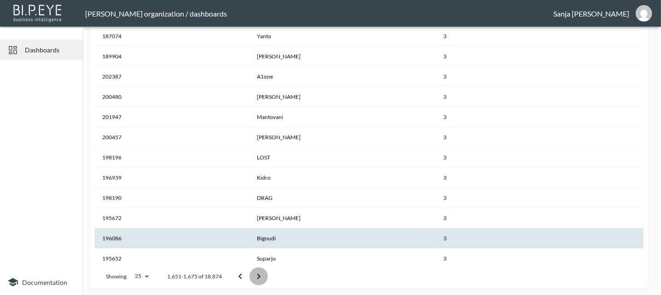
click at [258, 273] on icon "Go to next page" at bounding box center [258, 276] width 11 height 11
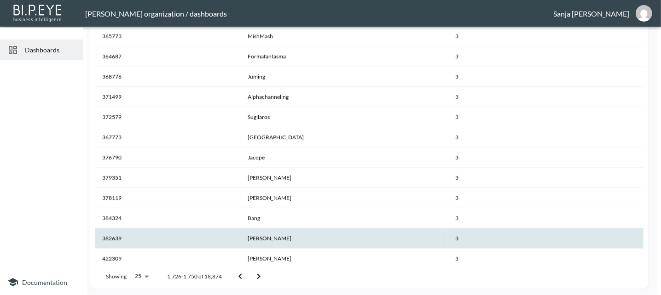
click at [258, 273] on icon "Go to next page" at bounding box center [258, 276] width 11 height 11
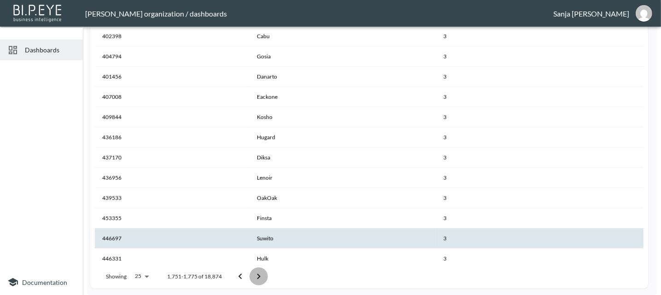
click at [258, 273] on icon "Go to next page" at bounding box center [258, 276] width 11 height 11
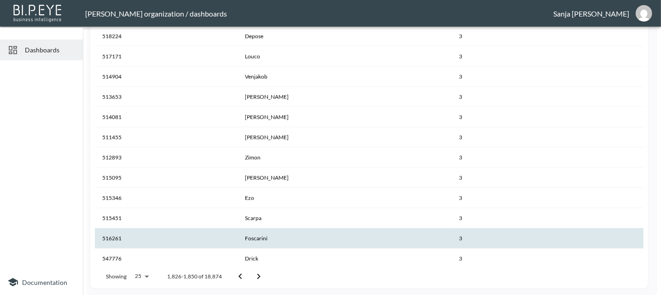
click at [258, 273] on icon "Go to next page" at bounding box center [258, 276] width 11 height 11
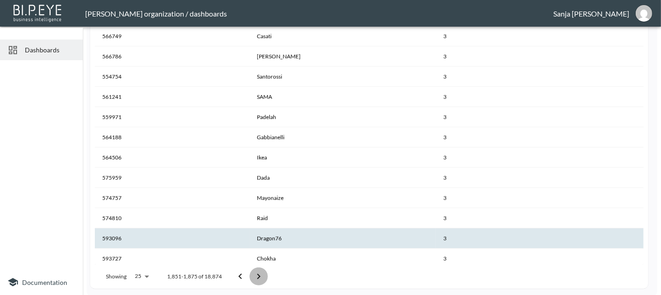
click at [258, 273] on icon "Go to next page" at bounding box center [258, 276] width 11 height 11
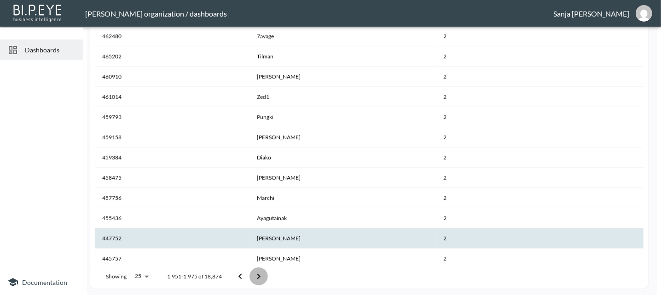
click at [258, 273] on icon "Go to next page" at bounding box center [258, 276] width 11 height 11
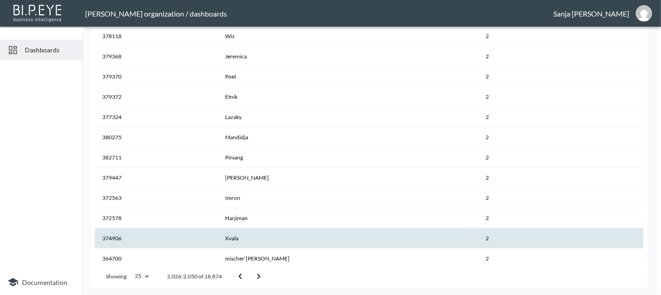
click at [258, 273] on icon "Go to next page" at bounding box center [258, 276] width 11 height 11
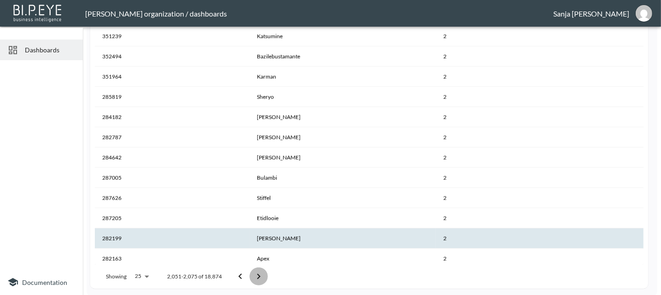
click at [258, 273] on icon "Go to next page" at bounding box center [258, 276] width 11 height 11
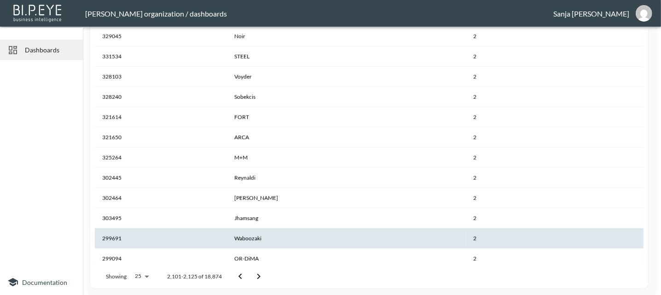
click at [258, 273] on icon "Go to next page" at bounding box center [258, 276] width 11 height 11
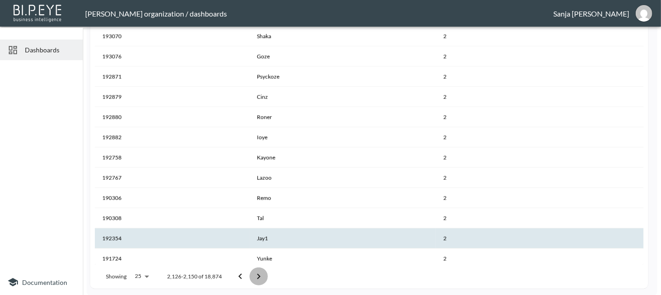
click at [258, 273] on icon "Go to next page" at bounding box center [258, 276] width 11 height 11
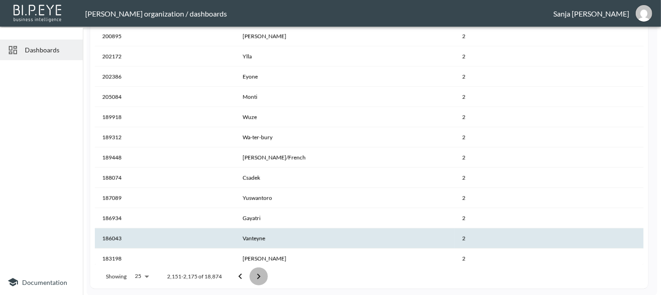
click at [258, 273] on icon "Go to next page" at bounding box center [258, 276] width 11 height 11
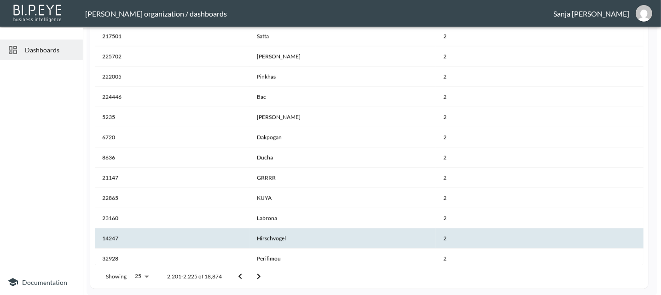
click at [258, 273] on icon "Go to next page" at bounding box center [258, 276] width 11 height 11
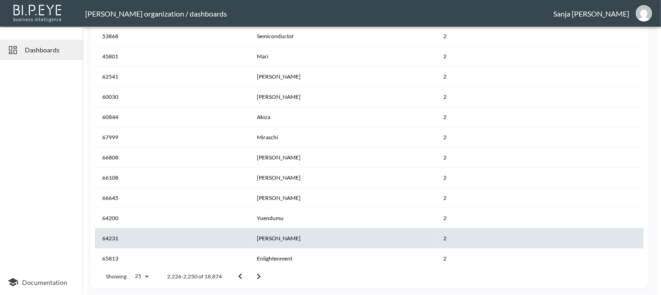
click at [258, 273] on icon "Go to next page" at bounding box center [258, 276] width 11 height 11
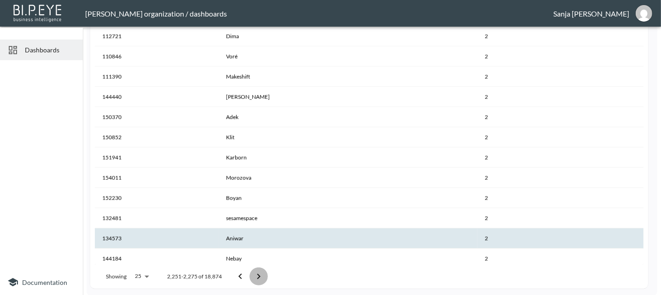
click at [258, 273] on icon "Go to next page" at bounding box center [258, 276] width 11 height 11
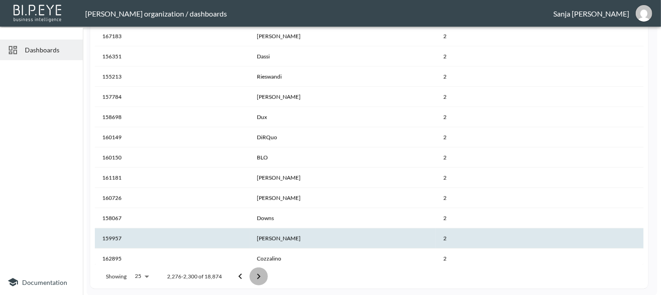
click at [258, 273] on icon "Go to next page" at bounding box center [258, 276] width 11 height 11
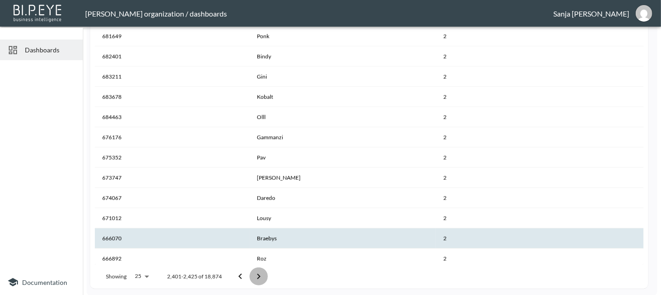
click at [258, 273] on icon "Go to next page" at bounding box center [258, 276] width 11 height 11
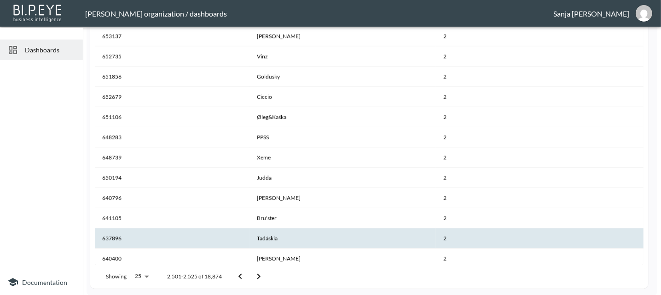
click at [258, 273] on icon "Go to next page" at bounding box center [258, 276] width 11 height 11
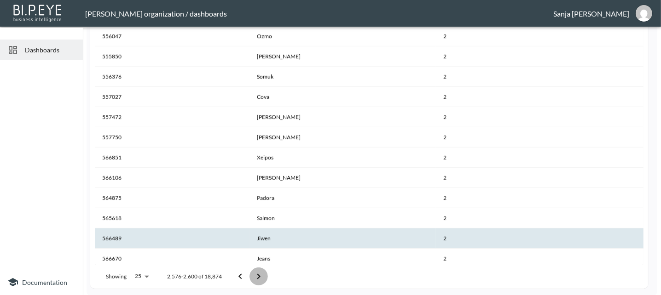
click at [258, 273] on icon "Go to next page" at bounding box center [258, 276] width 11 height 11
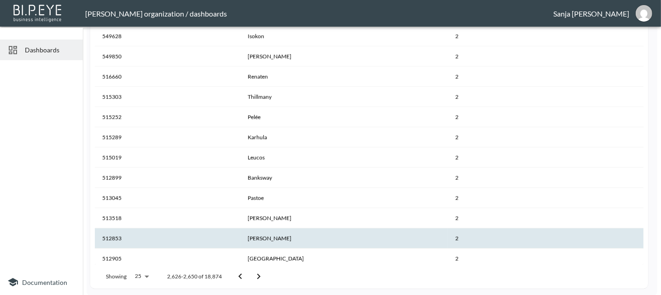
click at [258, 273] on icon "Go to next page" at bounding box center [258, 276] width 11 height 11
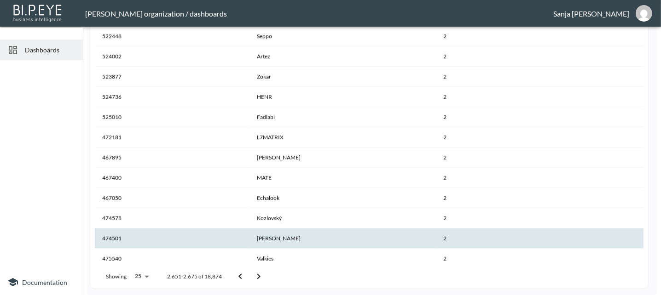
click at [258, 273] on icon "Go to next page" at bounding box center [258, 276] width 11 height 11
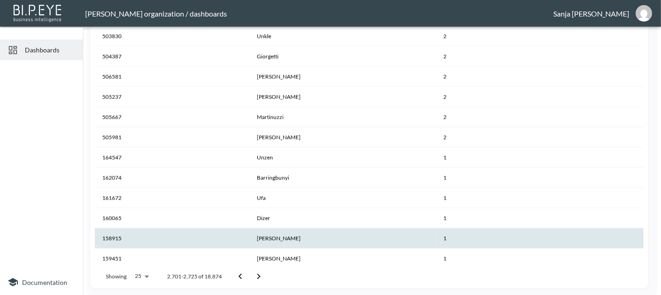
click at [258, 273] on icon "Go to next page" at bounding box center [258, 276] width 11 height 11
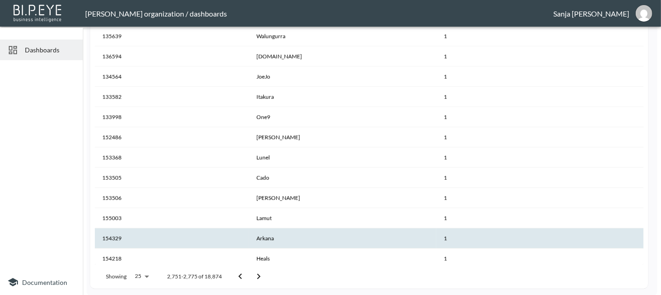
click at [258, 273] on icon "Go to next page" at bounding box center [258, 276] width 11 height 11
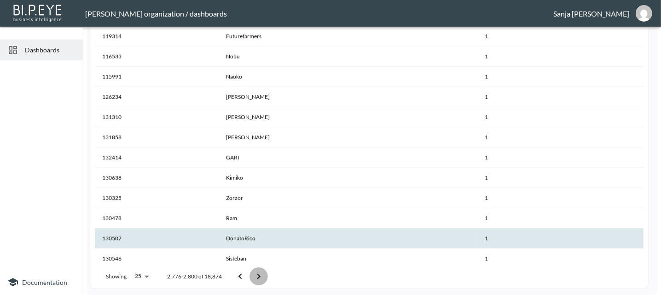
click at [258, 273] on icon "Go to next page" at bounding box center [258, 276] width 11 height 11
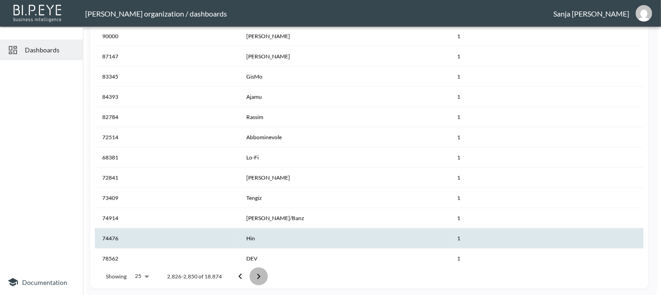
click at [258, 273] on icon "Go to next page" at bounding box center [258, 276] width 11 height 11
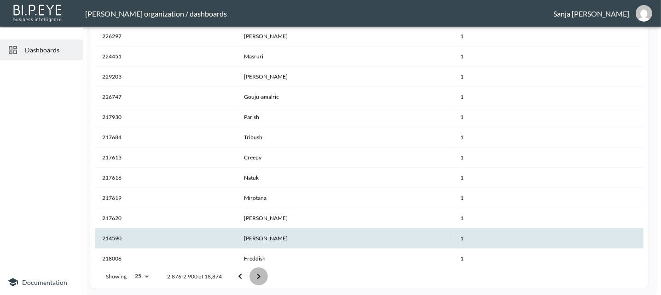
click at [258, 273] on icon "Go to next page" at bounding box center [258, 276] width 11 height 11
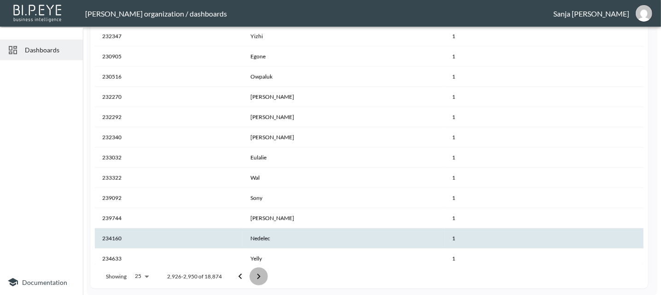
click at [258, 273] on icon "Go to next page" at bounding box center [258, 276] width 11 height 11
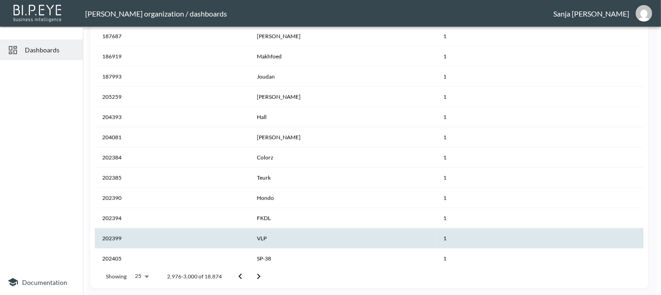
click at [258, 273] on icon "Go to next page" at bounding box center [258, 276] width 11 height 11
